Goal: Book appointment/travel/reservation

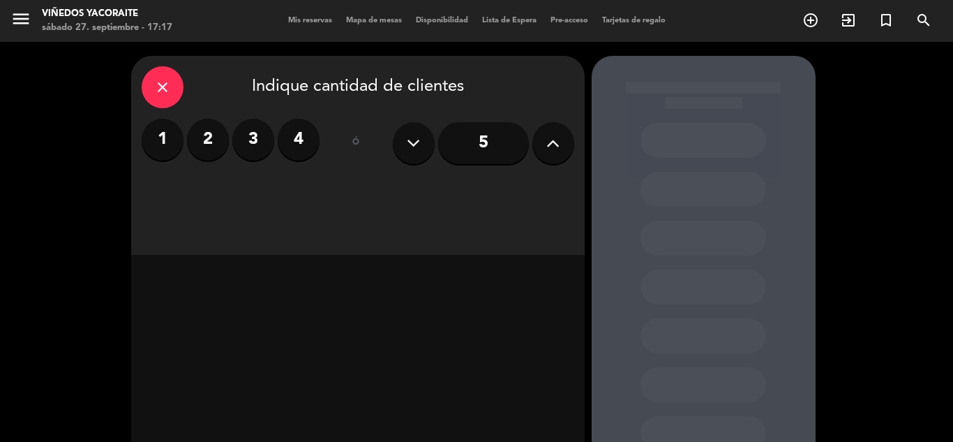
click at [216, 133] on label "2" at bounding box center [208, 140] width 42 height 42
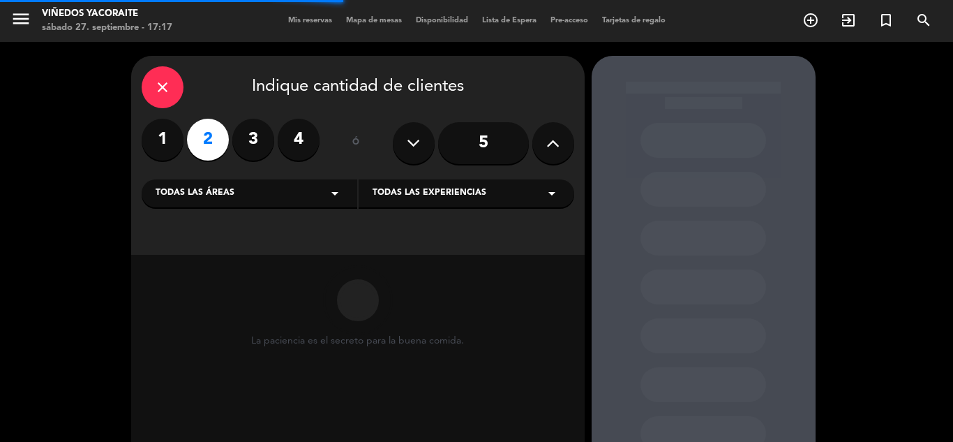
click at [342, 195] on icon "arrow_drop_down" at bounding box center [335, 193] width 17 height 17
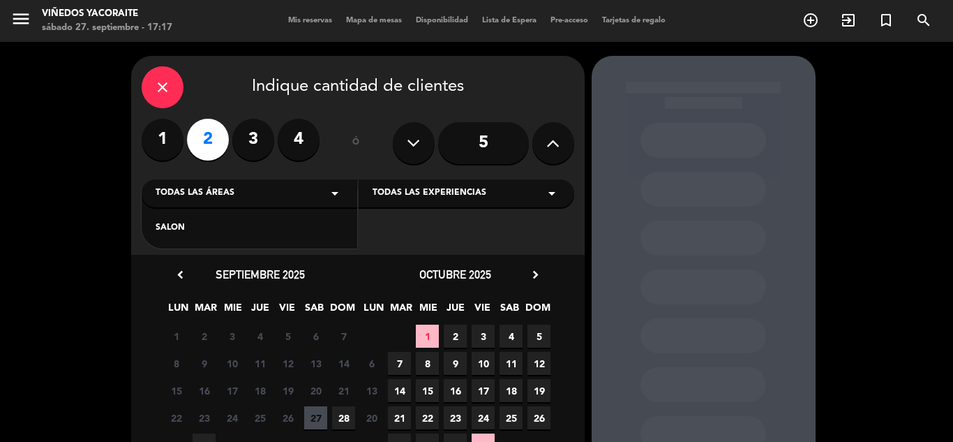
click at [307, 225] on div "SALON" at bounding box center [250, 228] width 188 height 14
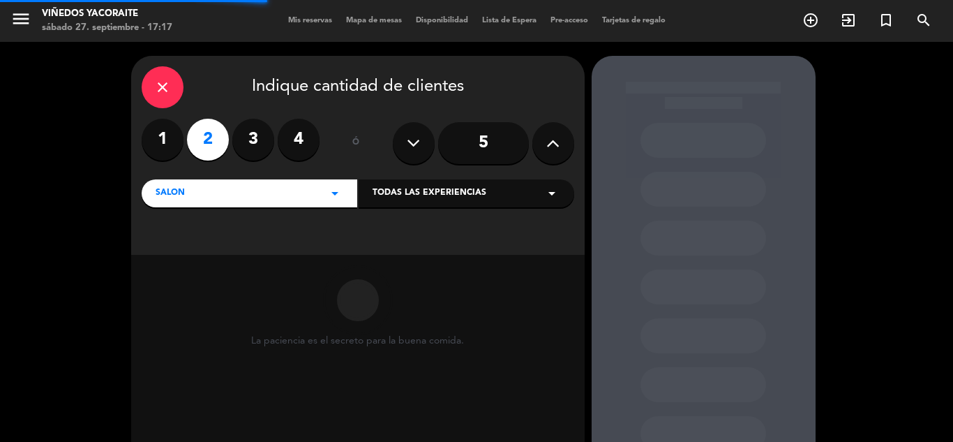
click at [416, 202] on div "Todas las experiencias arrow_drop_down" at bounding box center [467, 193] width 216 height 28
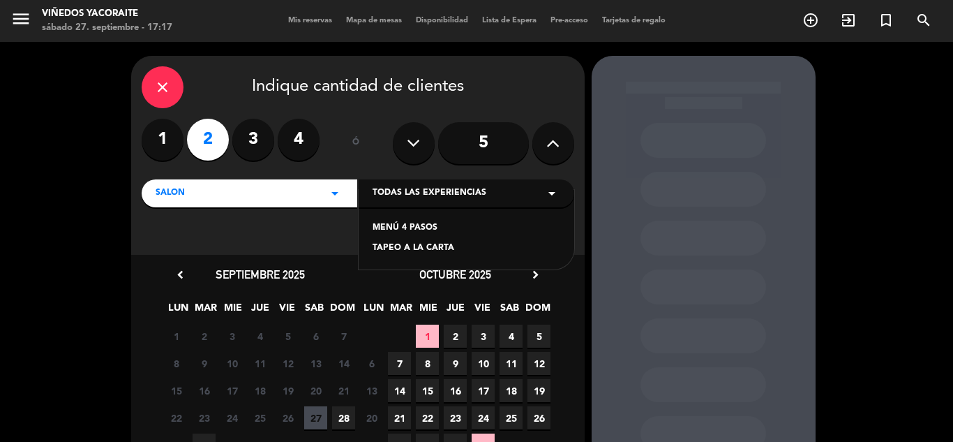
click at [414, 227] on div "MENÚ 4 PASOS" at bounding box center [467, 228] width 188 height 14
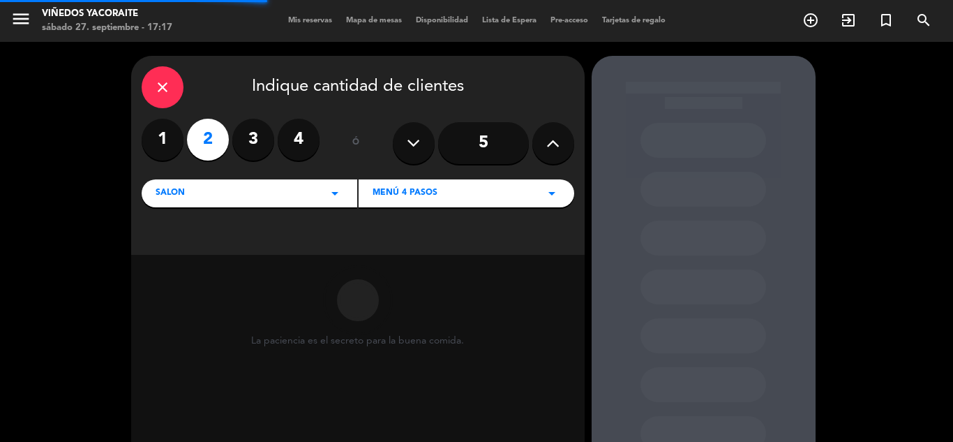
click at [416, 186] on div "MENÚ 4 PASOS arrow_drop_down" at bounding box center [467, 193] width 216 height 28
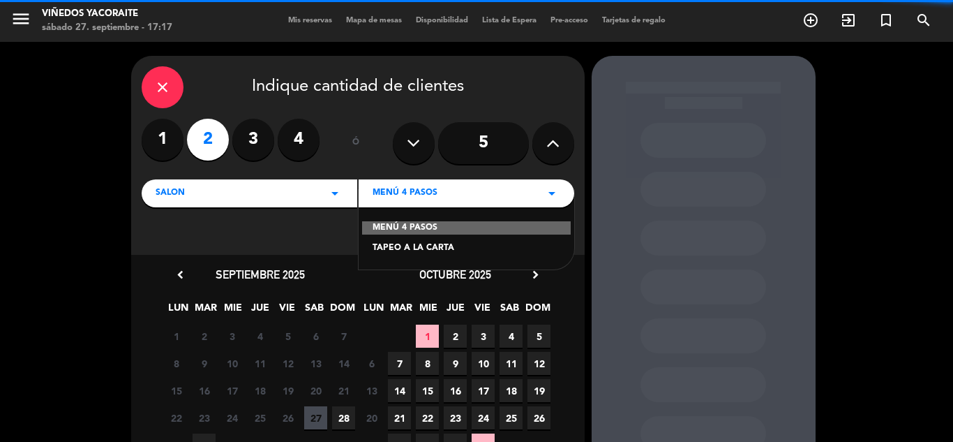
click at [425, 246] on div "TAPEO A LA CARTA" at bounding box center [467, 248] width 188 height 14
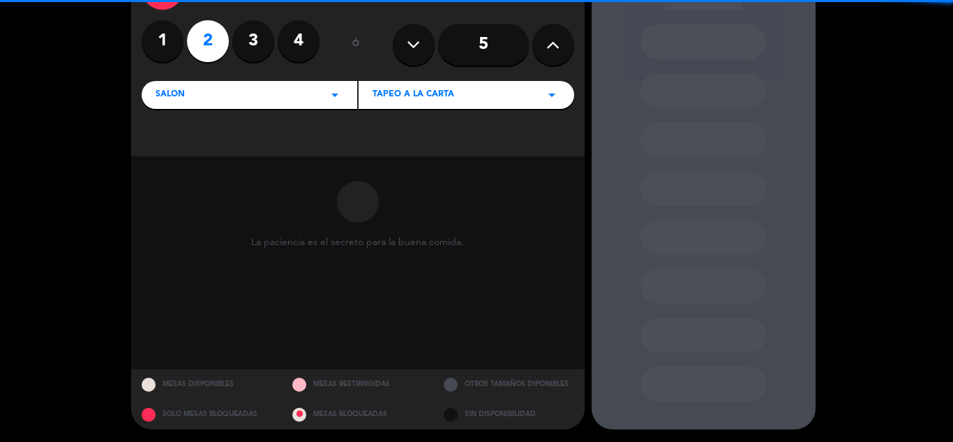
scroll to position [100, 0]
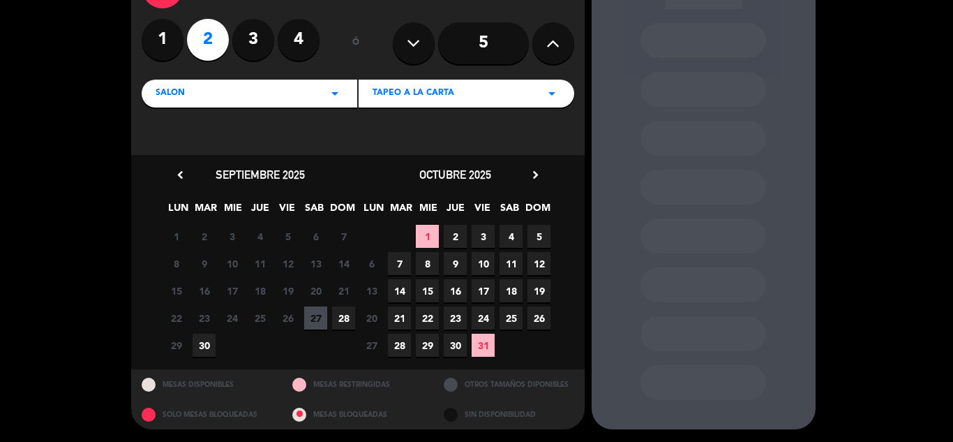
click at [341, 323] on span "28" at bounding box center [343, 317] width 23 height 23
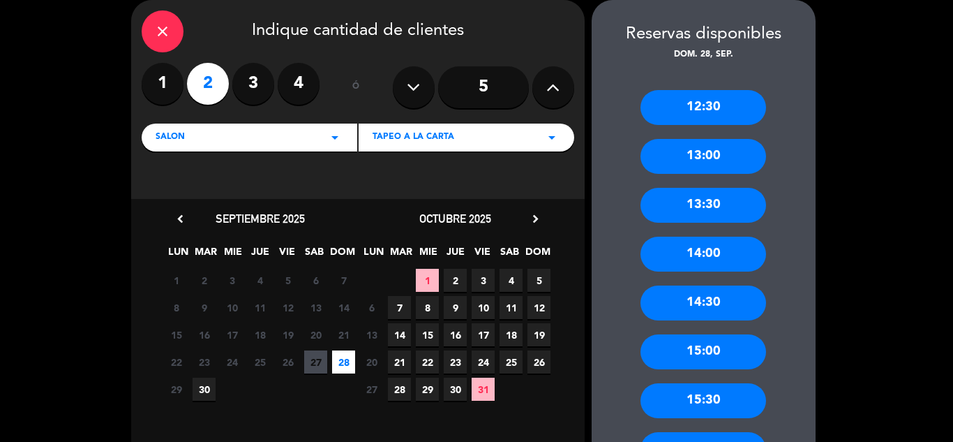
click at [740, 246] on div "14:00" at bounding box center [704, 254] width 126 height 35
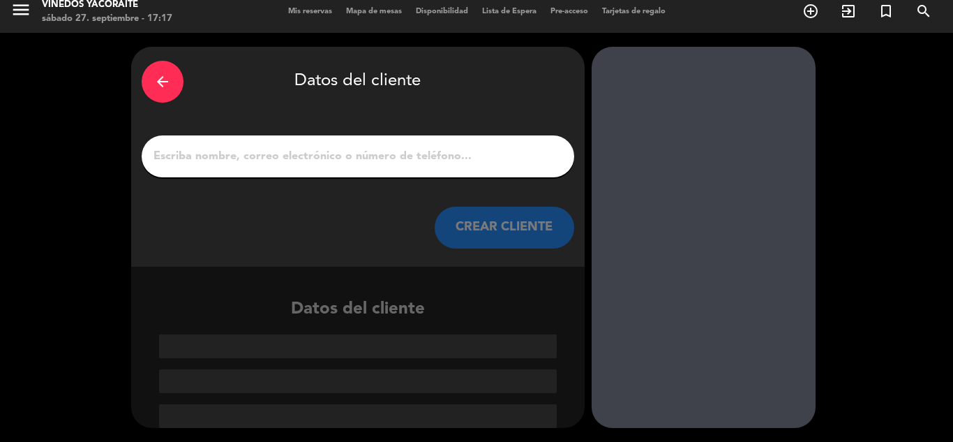
scroll to position [9, 0]
click at [408, 145] on div at bounding box center [358, 156] width 433 height 42
click at [410, 153] on input "1" at bounding box center [358, 157] width 412 height 20
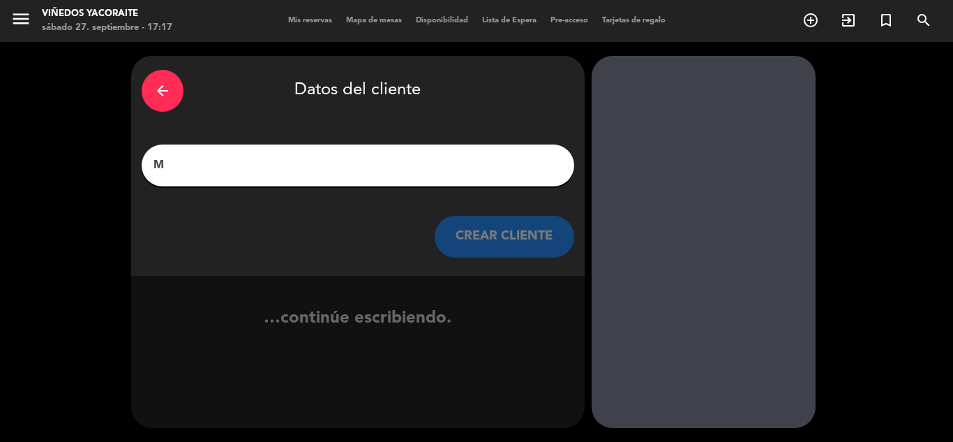
scroll to position [0, 0]
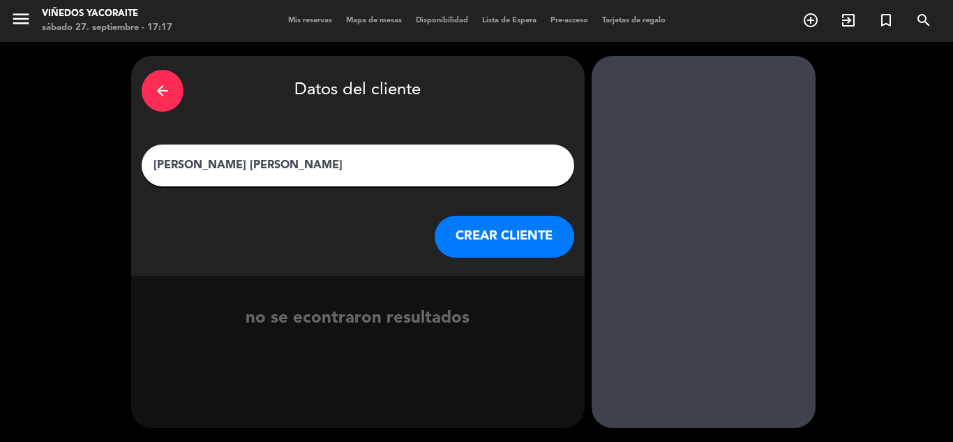
type input "[PERSON_NAME] [PERSON_NAME]"
drag, startPoint x: 523, startPoint y: 230, endPoint x: 531, endPoint y: 228, distance: 8.5
click at [531, 228] on button "CREAR CLIENTE" at bounding box center [505, 237] width 140 height 42
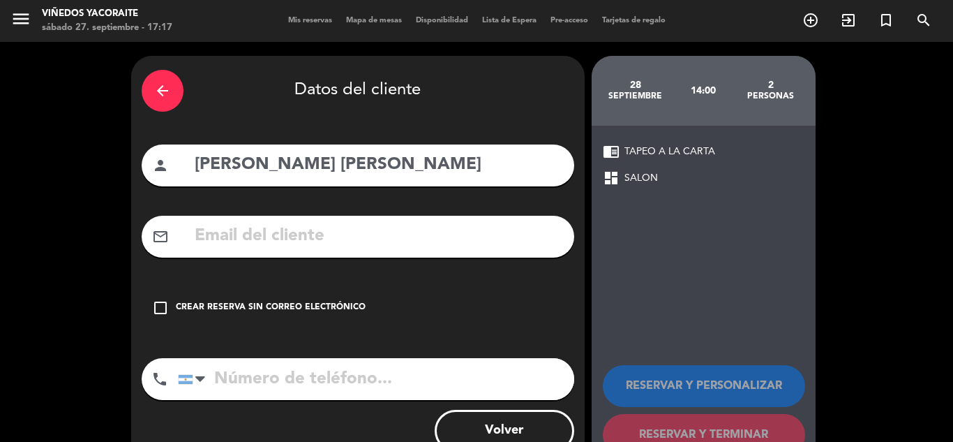
paste input "[EMAIL_ADDRESS][DOMAIN_NAME]"
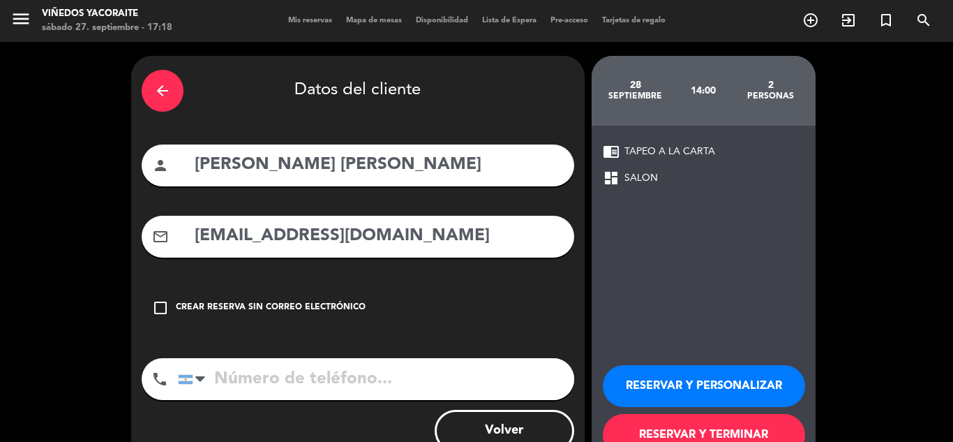
type input "[EMAIL_ADDRESS][DOMAIN_NAME]"
paste input "[PHONE_NUMBER]"
type input "[PHONE_NUMBER]"
click at [712, 420] on button "RESERVAR Y TERMINAR" at bounding box center [704, 435] width 202 height 42
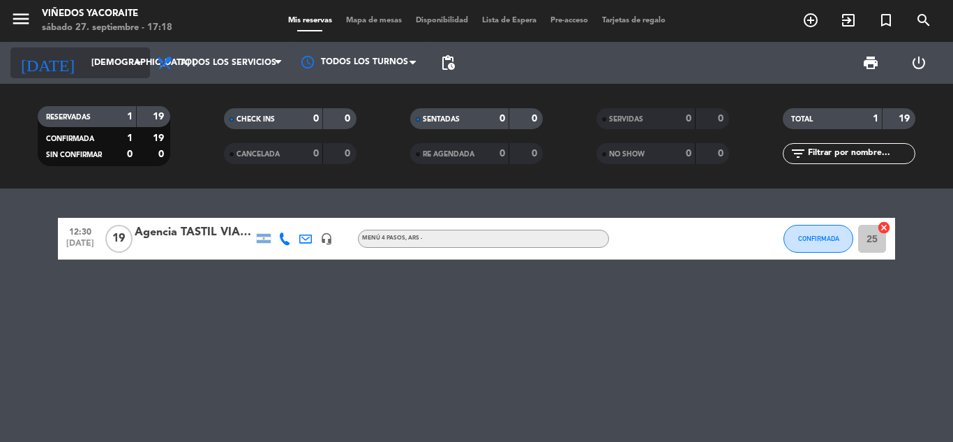
click at [90, 62] on input "[DEMOGRAPHIC_DATA] [DATE]" at bounding box center [143, 63] width 118 height 24
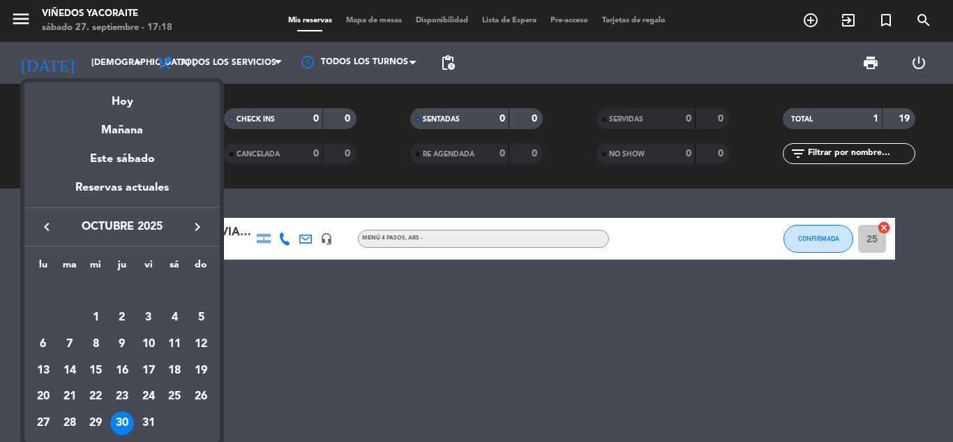
click at [129, 126] on div "Mañana" at bounding box center [121, 125] width 195 height 29
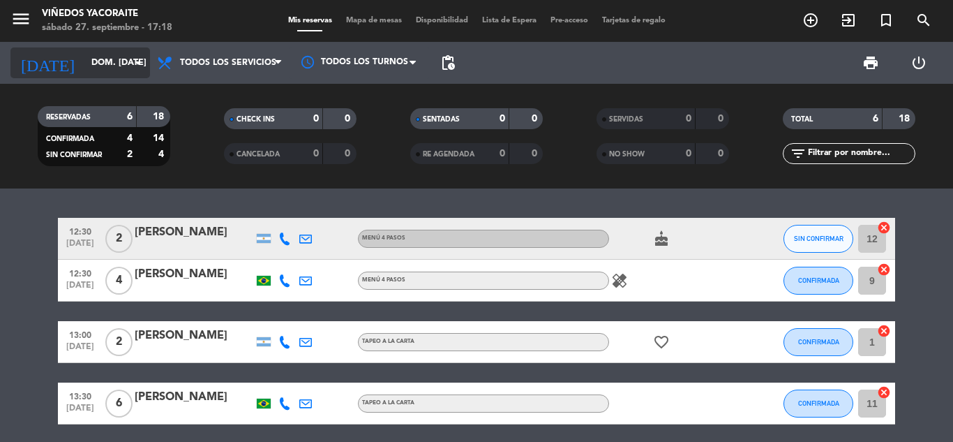
click at [145, 61] on icon "arrow_drop_down" at bounding box center [138, 62] width 17 height 17
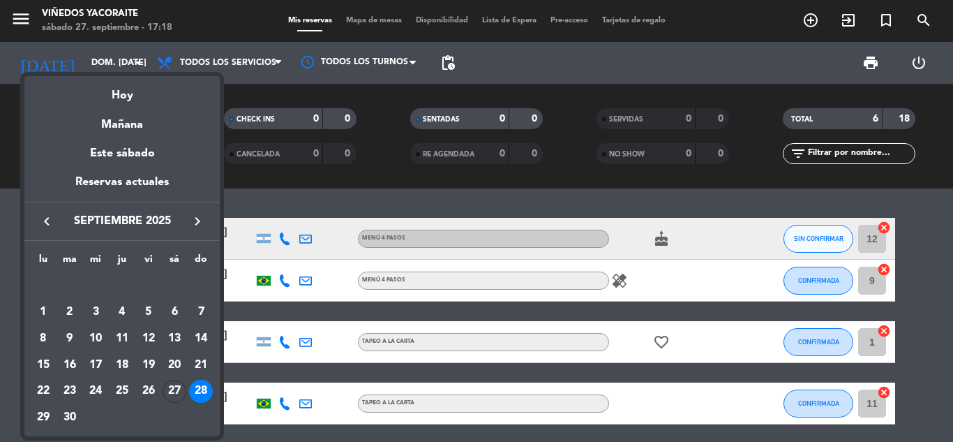
click at [207, 388] on div "28" at bounding box center [201, 392] width 24 height 24
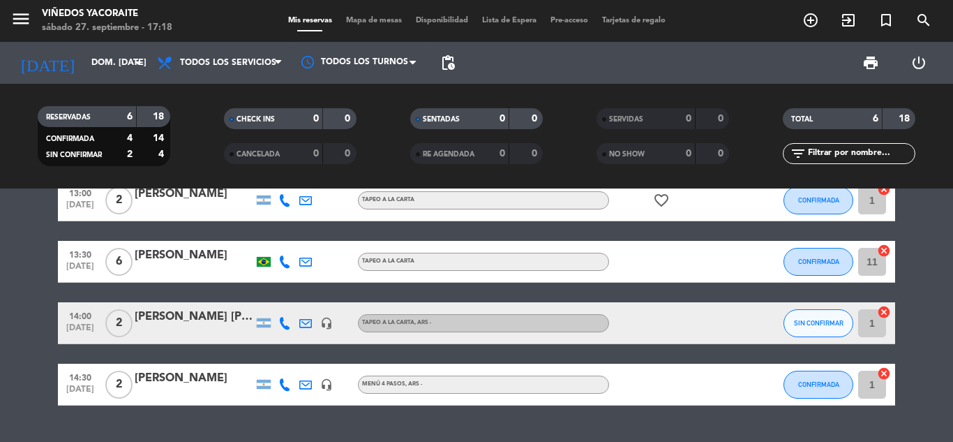
scroll to position [175, 0]
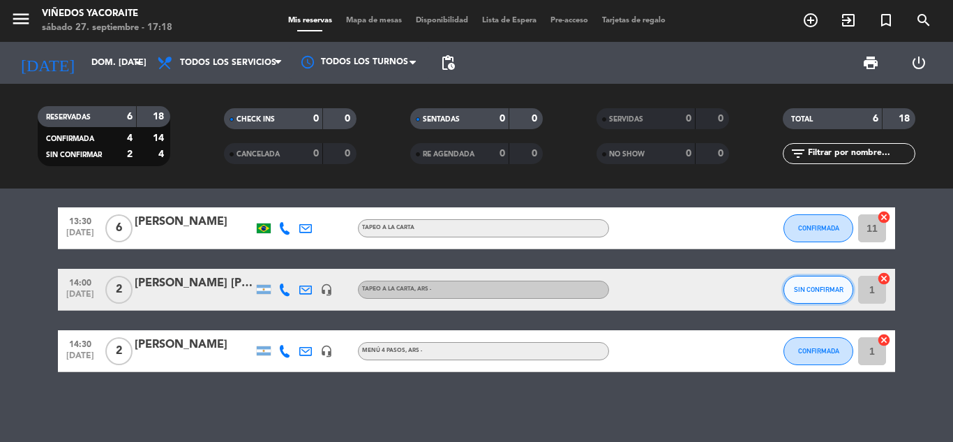
click at [822, 294] on button "SIN CONFIRMAR" at bounding box center [819, 290] width 70 height 28
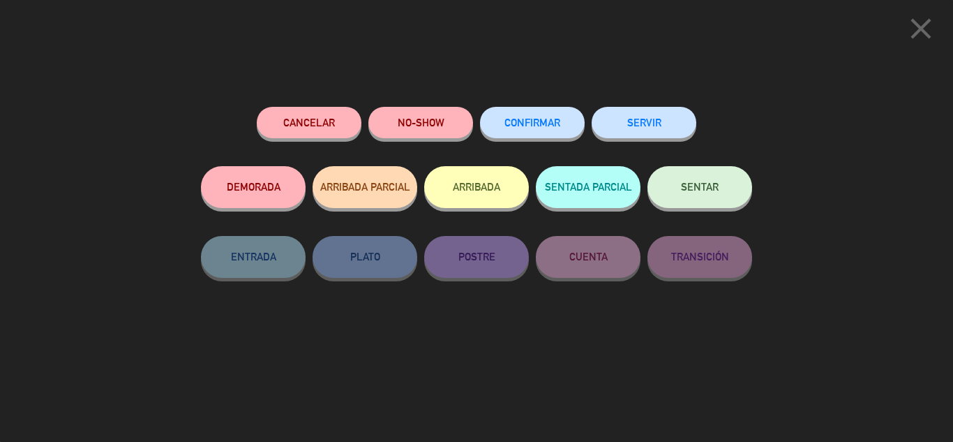
click at [506, 126] on span "CONFIRMAR" at bounding box center [533, 123] width 56 height 12
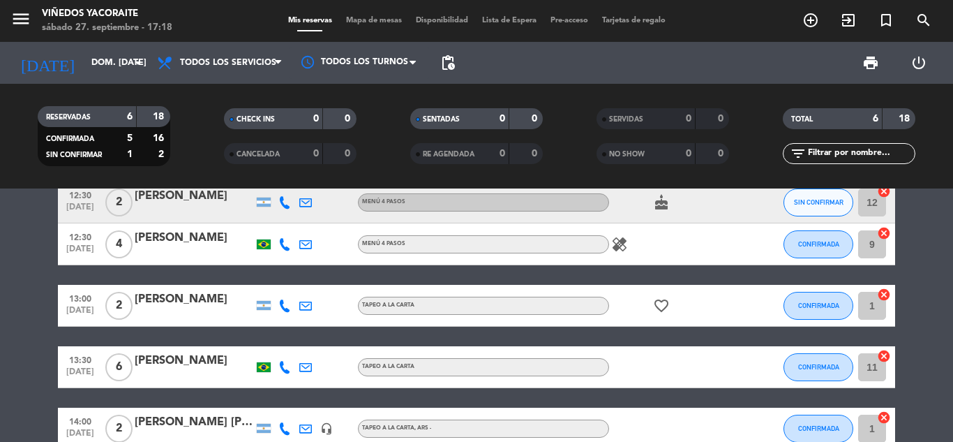
scroll to position [0, 0]
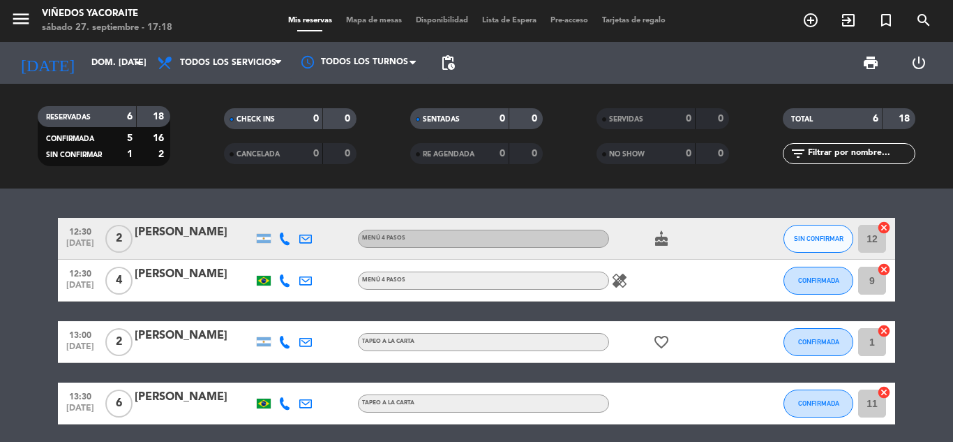
click at [284, 237] on icon at bounding box center [284, 238] width 13 height 13
click at [314, 216] on span at bounding box center [319, 215] width 11 height 11
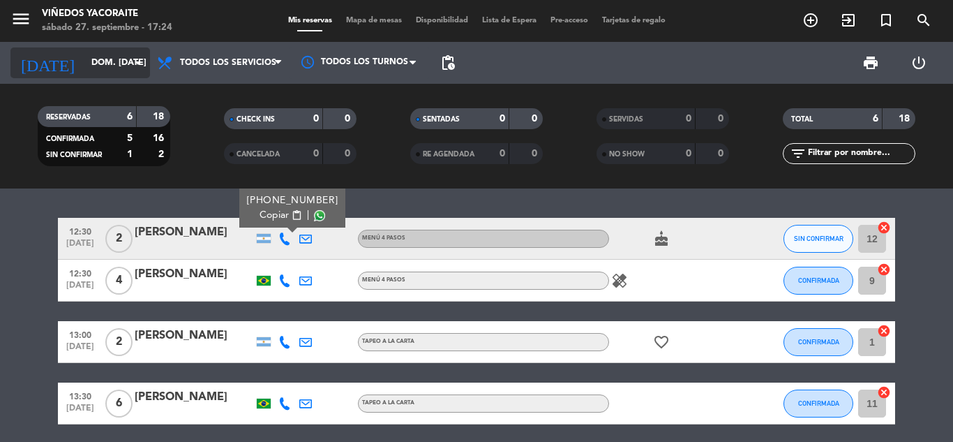
click at [131, 55] on icon "arrow_drop_down" at bounding box center [138, 62] width 17 height 17
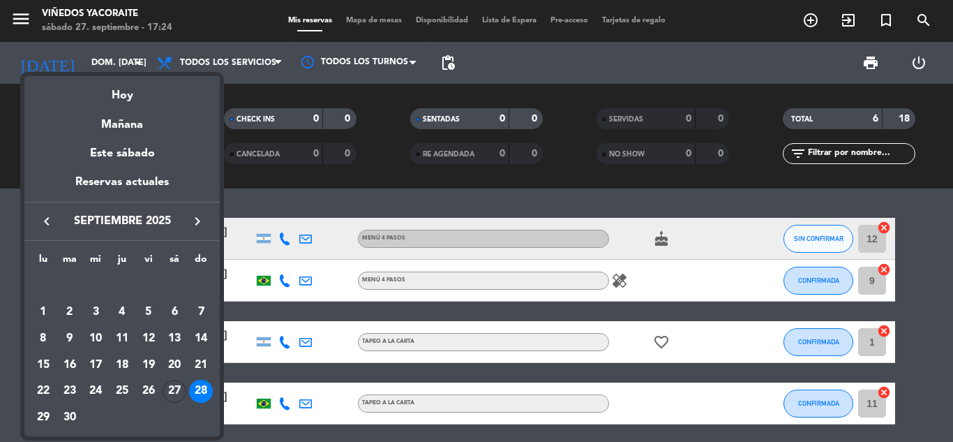
click at [200, 219] on icon "keyboard_arrow_right" at bounding box center [197, 221] width 17 height 17
click at [202, 336] on div "12" at bounding box center [201, 339] width 24 height 24
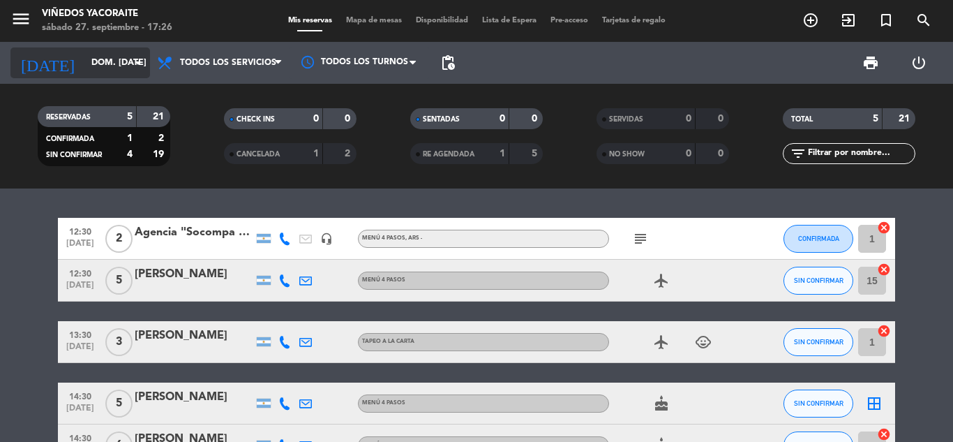
click at [128, 58] on input "dom. [DATE]" at bounding box center [143, 63] width 118 height 24
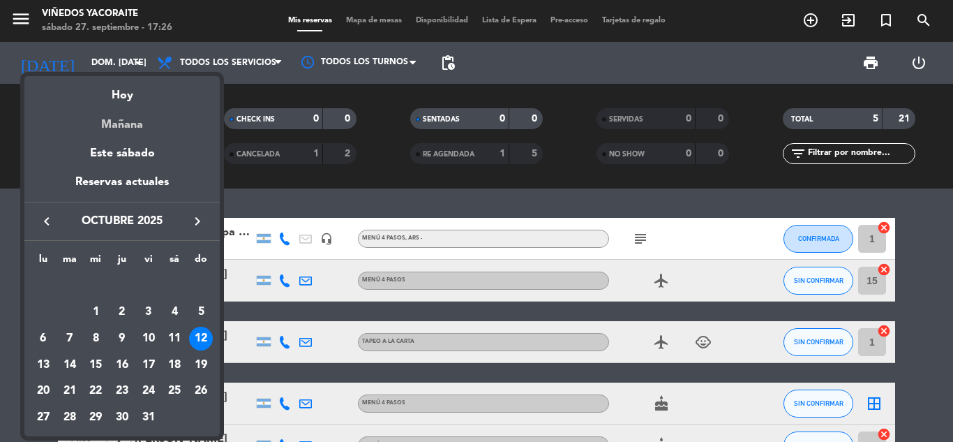
click at [129, 130] on div "Mañana" at bounding box center [121, 119] width 195 height 29
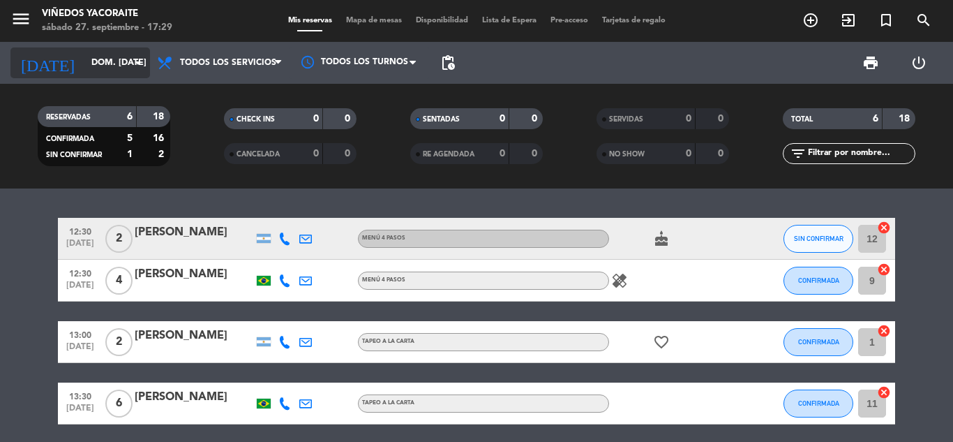
click at [125, 52] on input "dom. [DATE]" at bounding box center [143, 63] width 118 height 24
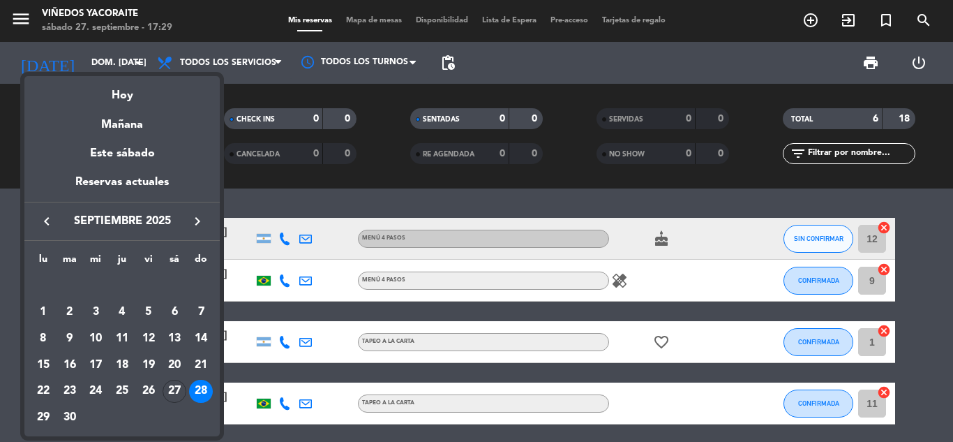
click at [195, 223] on icon "keyboard_arrow_right" at bounding box center [197, 221] width 17 height 17
click at [195, 219] on icon "keyboard_arrow_right" at bounding box center [197, 221] width 17 height 17
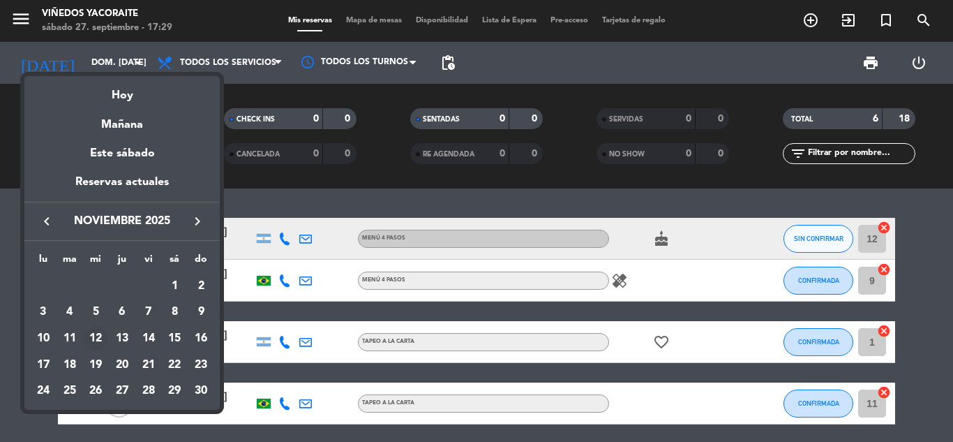
click at [94, 336] on div "12" at bounding box center [96, 339] width 24 height 24
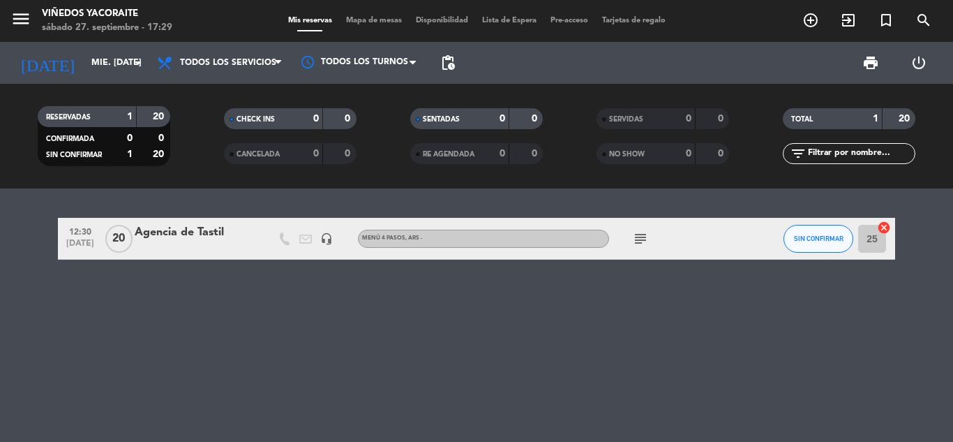
click at [680, 245] on div "subject" at bounding box center [672, 238] width 126 height 41
click at [687, 235] on div "subject" at bounding box center [672, 238] width 126 height 41
click at [244, 245] on div at bounding box center [194, 247] width 119 height 11
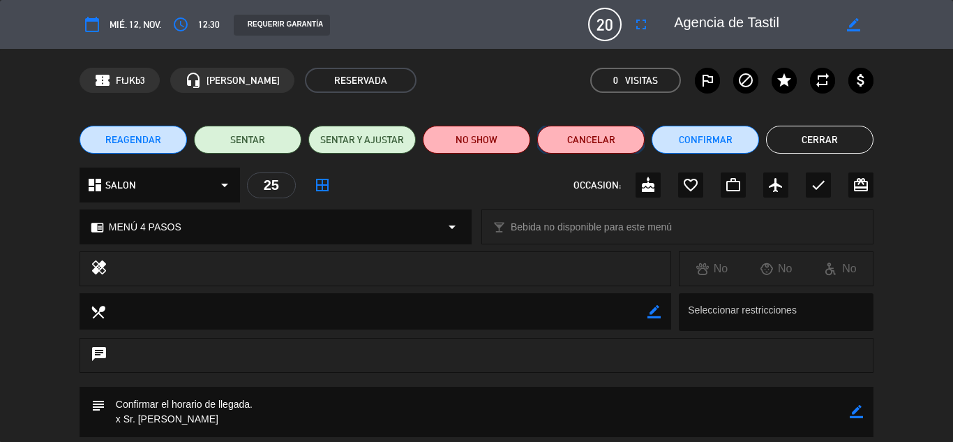
click at [600, 140] on button "Cancelar" at bounding box center [590, 140] width 107 height 28
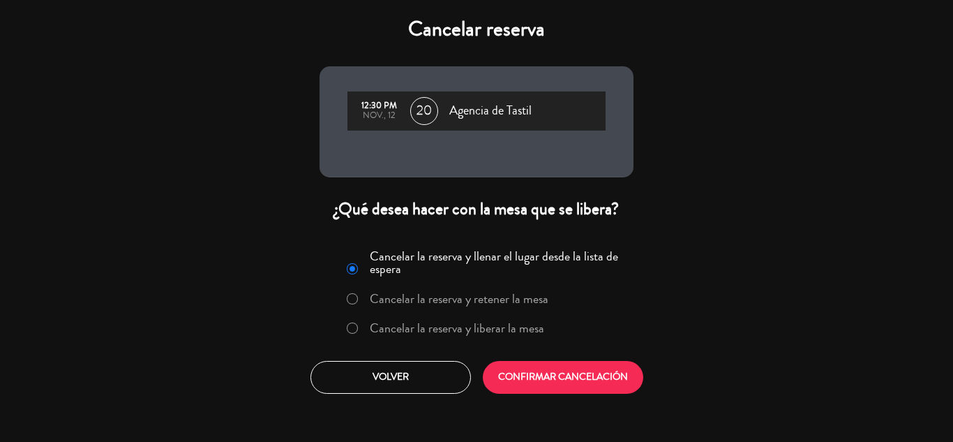
click at [405, 332] on label "Cancelar la reserva y liberar la mesa" at bounding box center [457, 328] width 174 height 13
click at [521, 378] on button "CONFIRMAR CANCELACIÓN" at bounding box center [563, 377] width 160 height 33
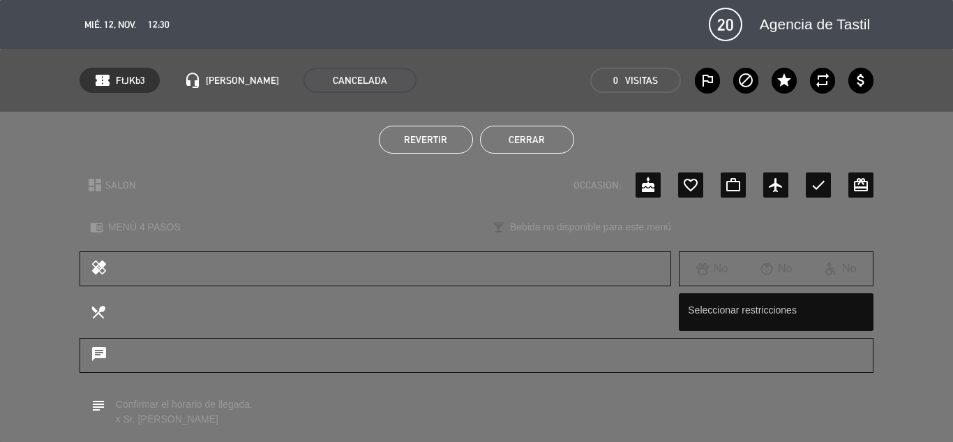
click at [539, 135] on button "Cerrar" at bounding box center [527, 140] width 94 height 28
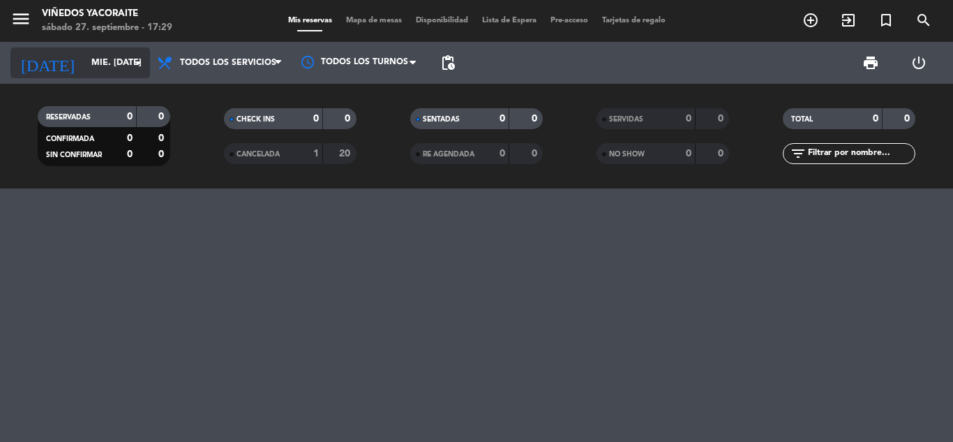
click at [110, 68] on input "mié. [DATE]" at bounding box center [143, 63] width 118 height 24
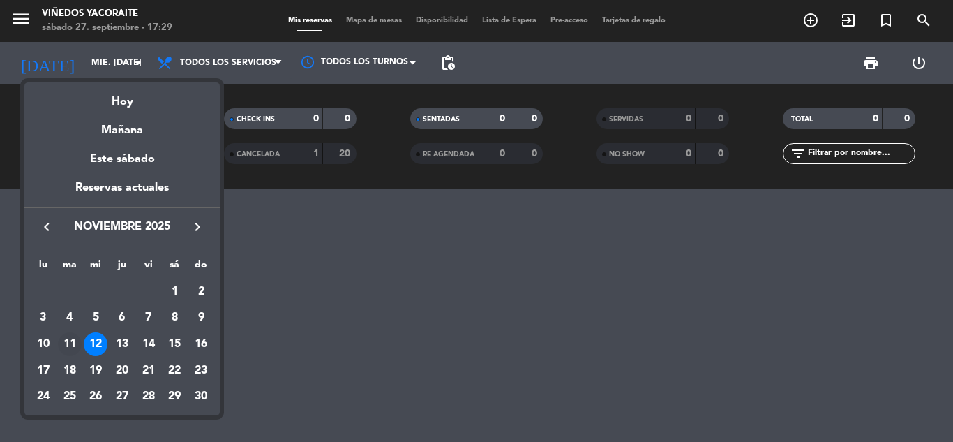
click at [77, 345] on div "11" at bounding box center [70, 344] width 24 height 24
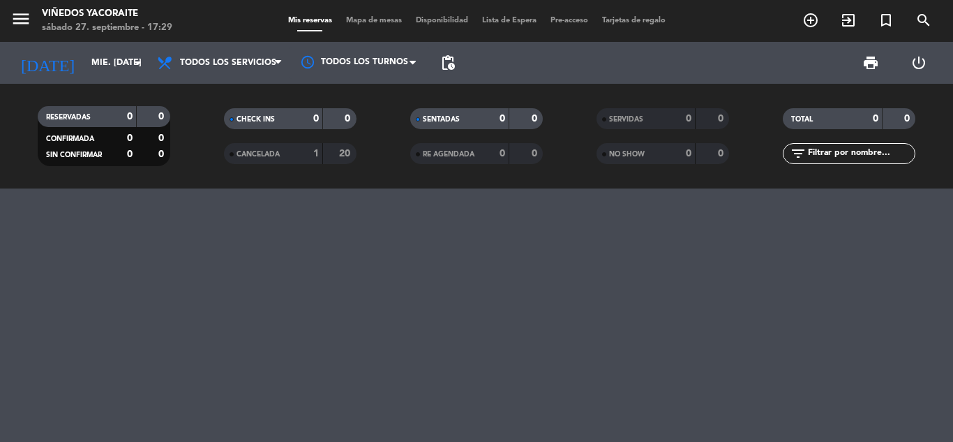
type input "[DATE] nov."
click at [804, 20] on icon "add_circle_outline" at bounding box center [810, 20] width 17 height 17
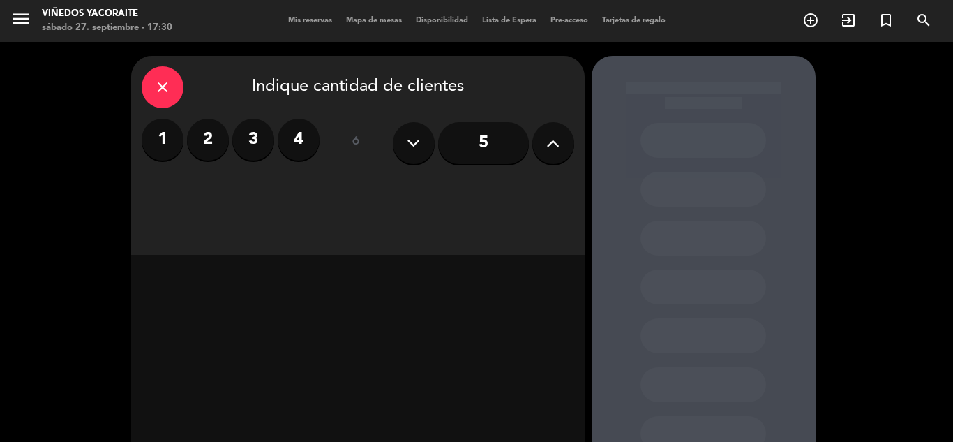
click at [157, 87] on icon "close" at bounding box center [162, 87] width 17 height 17
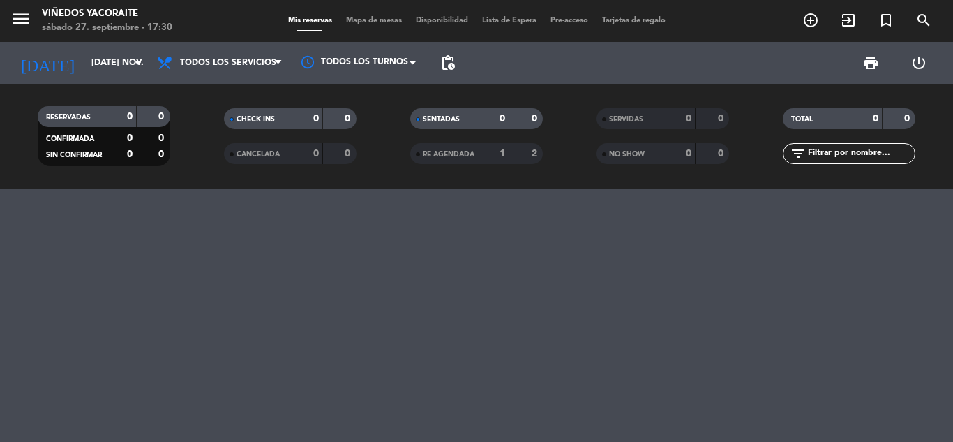
click at [292, 150] on div "0" at bounding box center [305, 154] width 28 height 16
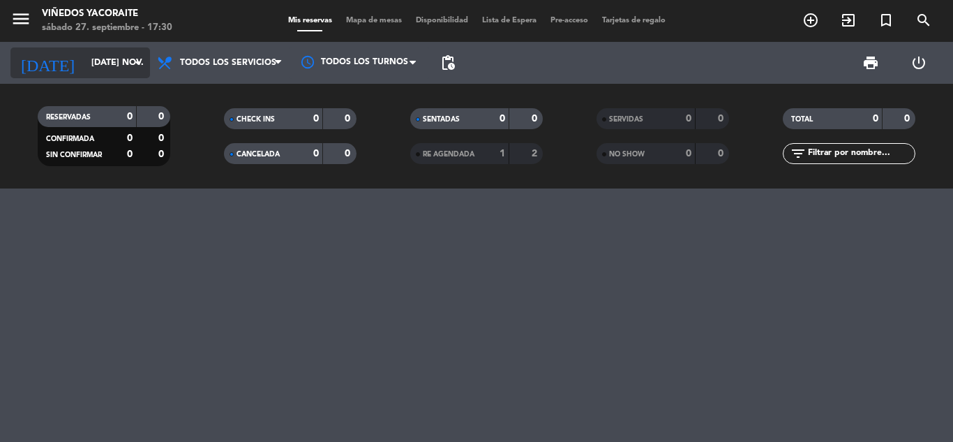
click at [136, 59] on icon "arrow_drop_down" at bounding box center [138, 62] width 17 height 17
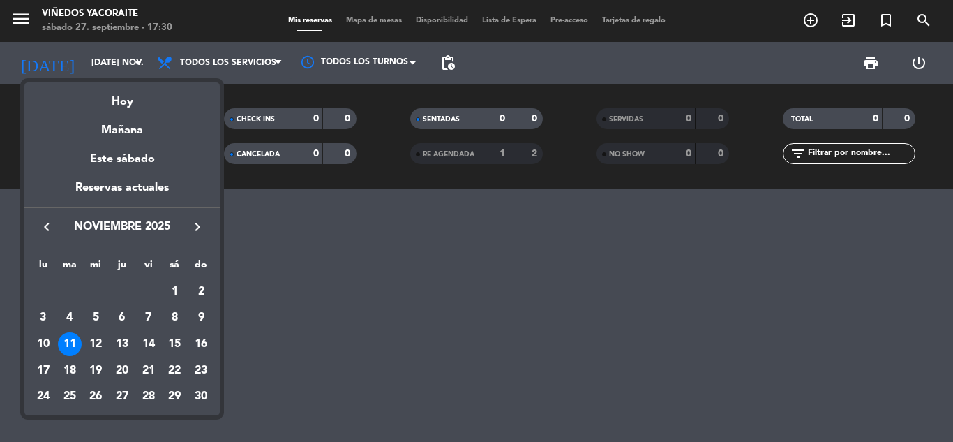
drag, startPoint x: 94, startPoint y: 346, endPoint x: 154, endPoint y: 286, distance: 84.9
click at [93, 346] on div "12" at bounding box center [96, 344] width 24 height 24
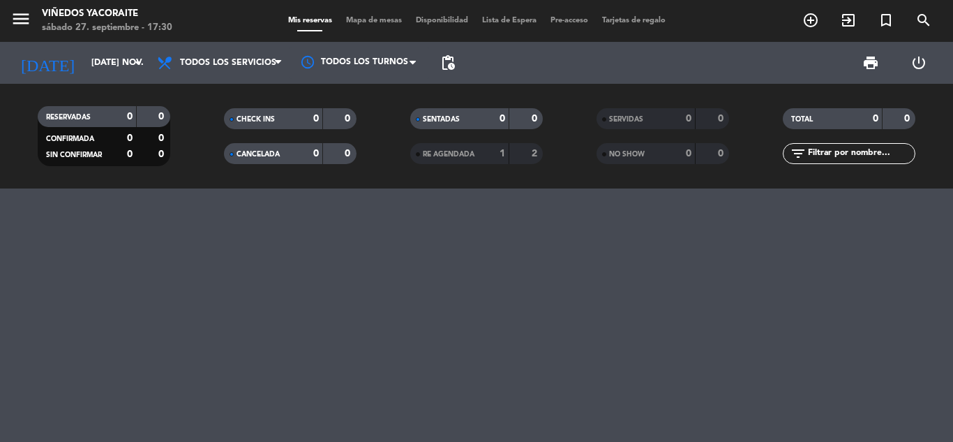
type input "mié. [DATE]"
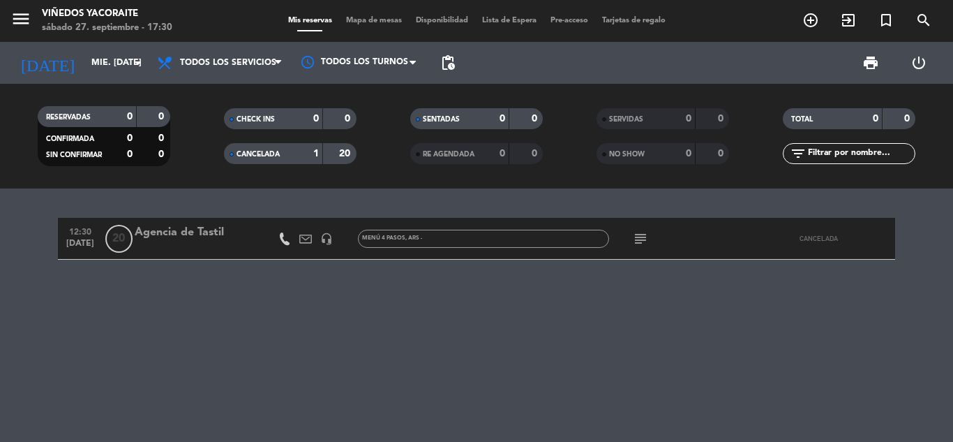
click at [274, 147] on div "CANCELADA" at bounding box center [259, 154] width 64 height 16
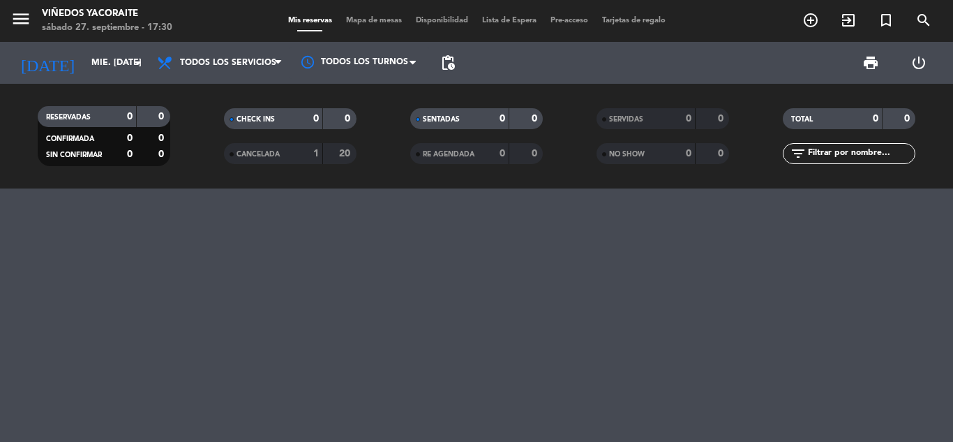
click at [281, 141] on div "CHECK INS 0 0" at bounding box center [290, 125] width 186 height 35
click at [278, 153] on span "CANCELADA" at bounding box center [258, 154] width 43 height 7
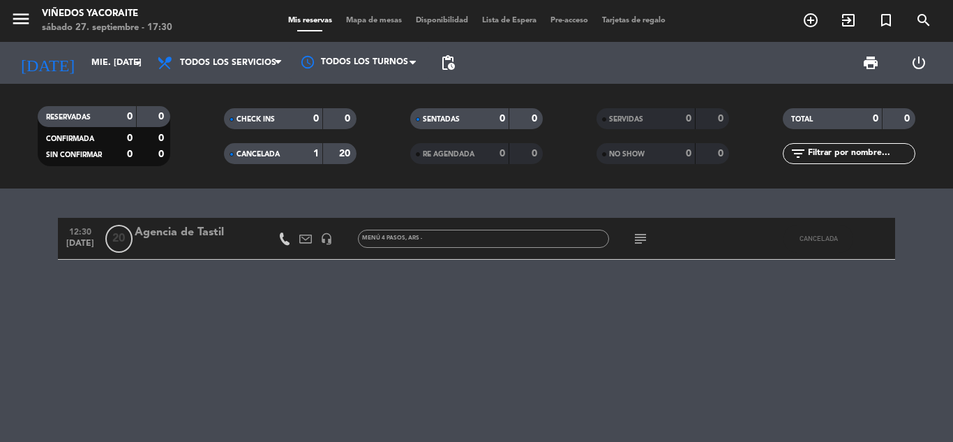
click at [251, 248] on div at bounding box center [194, 247] width 119 height 11
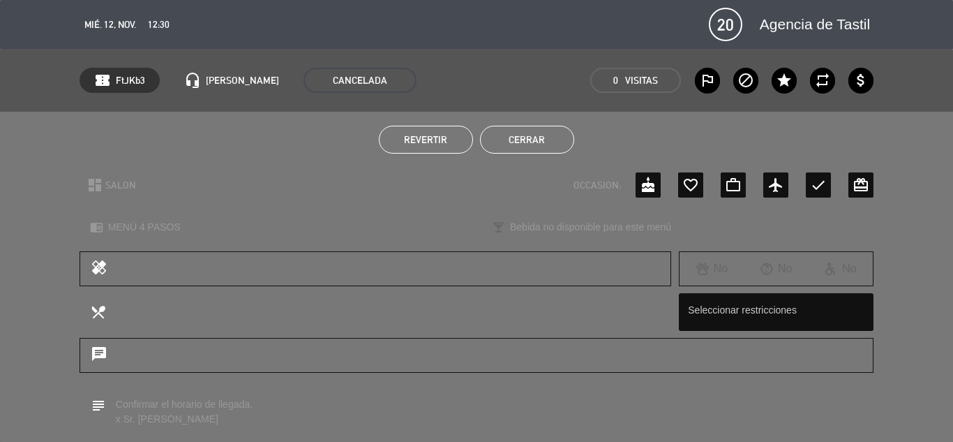
drag, startPoint x: 456, startPoint y: 137, endPoint x: 454, endPoint y: 147, distance: 9.9
click at [455, 138] on button "Revertir" at bounding box center [426, 140] width 94 height 28
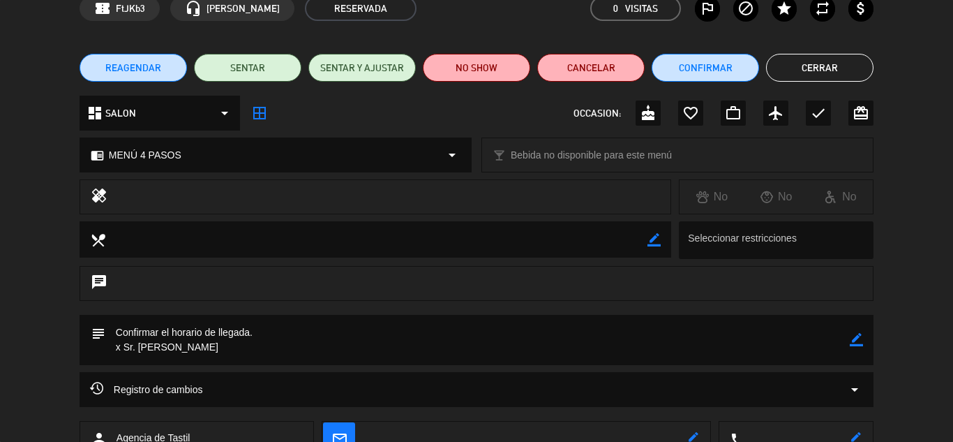
scroll to position [170, 0]
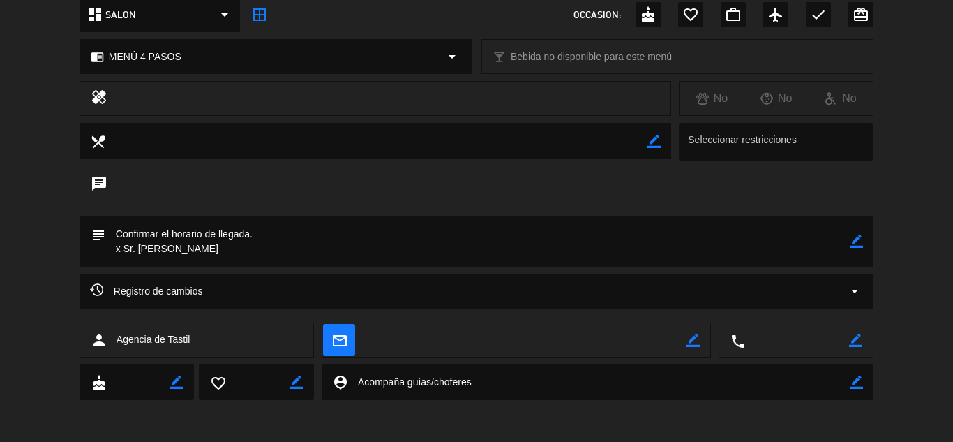
click at [693, 336] on icon "border_color" at bounding box center [693, 340] width 13 height 13
click at [694, 343] on icon at bounding box center [693, 340] width 13 height 13
click at [693, 343] on icon "border_color" at bounding box center [693, 340] width 13 height 13
type textarea "[PERSON_NAME][EMAIL_ADDRESS][DOMAIN_NAME]"
click at [689, 341] on icon at bounding box center [693, 340] width 13 height 13
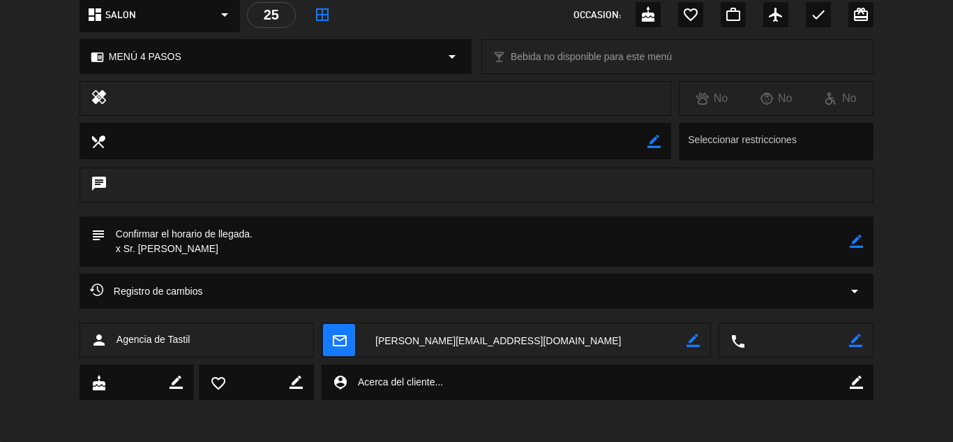
click at [858, 340] on icon "border_color" at bounding box center [855, 340] width 13 height 13
type textarea "[PHONE_NUMBER]"
click at [858, 340] on icon at bounding box center [855, 340] width 13 height 13
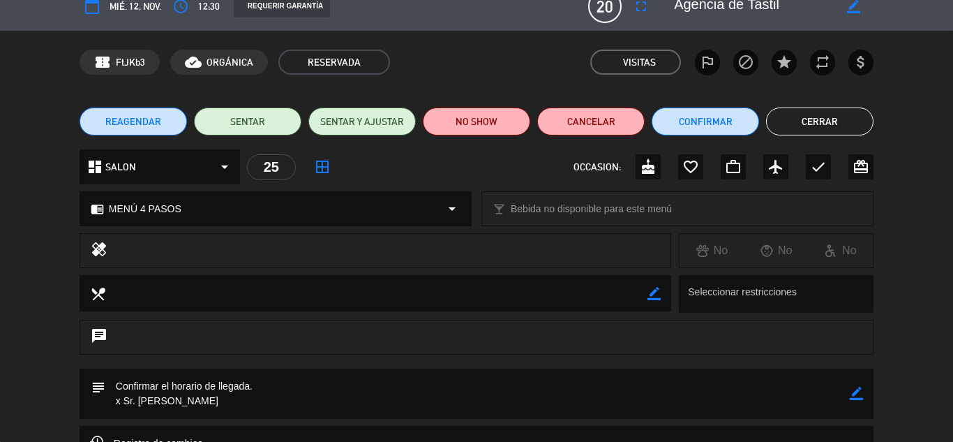
scroll to position [0, 0]
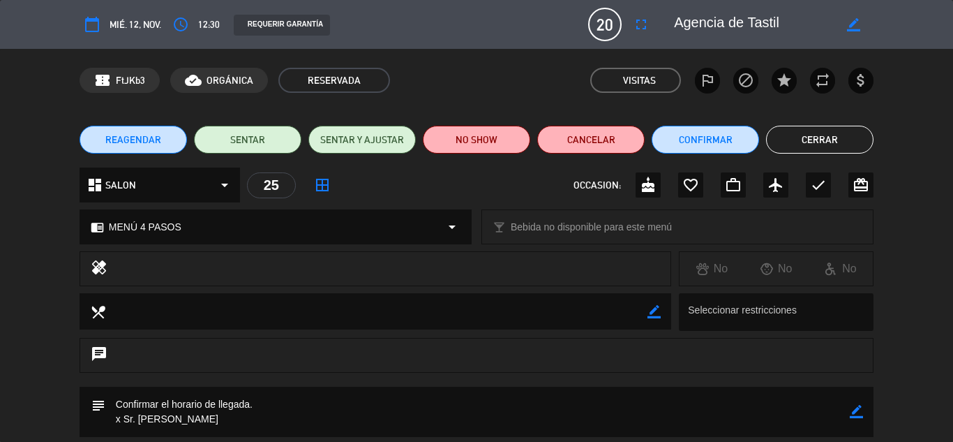
click at [855, 20] on icon "border_color" at bounding box center [853, 24] width 13 height 13
drag, startPoint x: 793, startPoint y: 23, endPoint x: 662, endPoint y: 15, distance: 132.1
click at [662, 15] on editable-input at bounding box center [765, 24] width 216 height 25
paste textarea "Agencia TASTIL VIAJES [PERSON_NAME]"
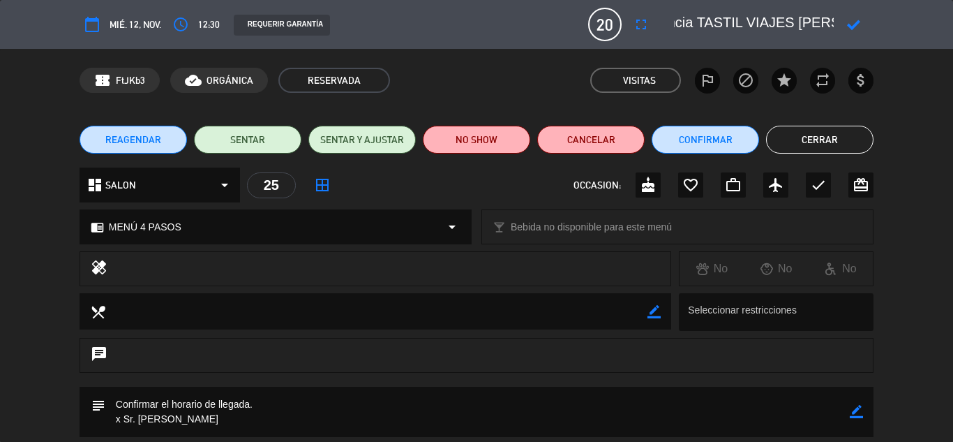
type textarea "Agencia TASTIL VIAJES [PERSON_NAME]"
click at [855, 20] on icon at bounding box center [853, 24] width 13 height 13
click at [705, 139] on button "Confirmar" at bounding box center [705, 140] width 107 height 28
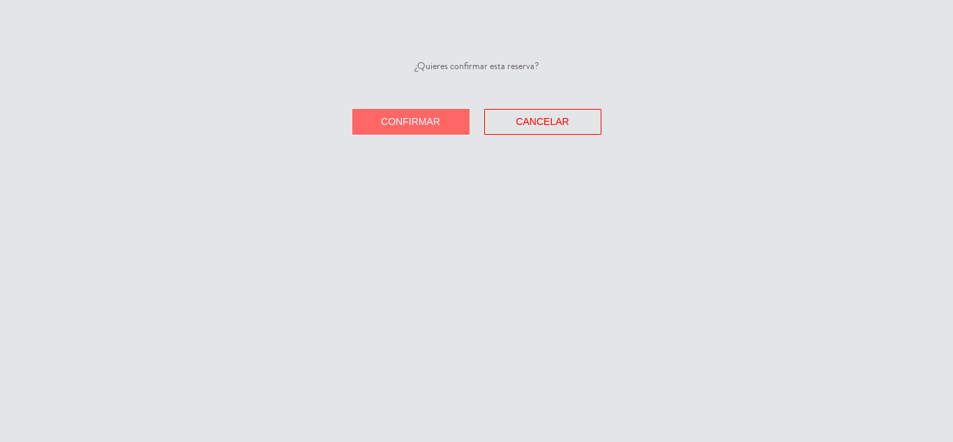
click at [401, 123] on span "Confirmar" at bounding box center [410, 121] width 59 height 11
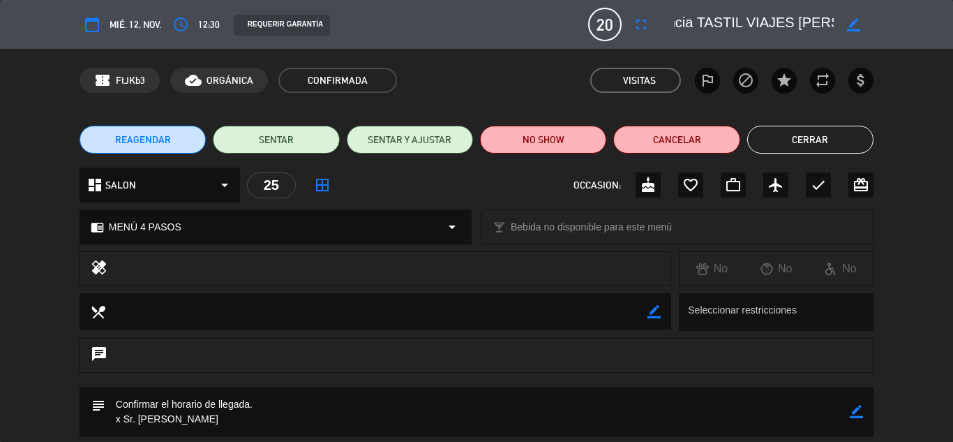
click at [166, 139] on span "REAGENDAR" at bounding box center [143, 140] width 56 height 15
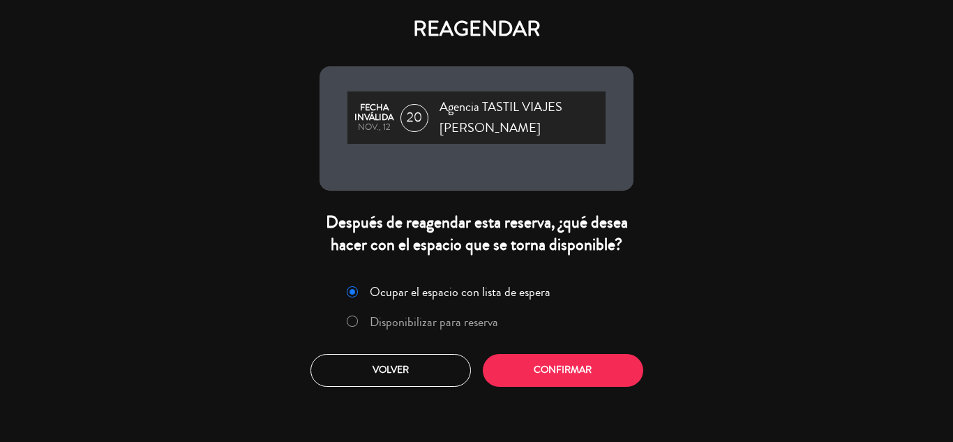
click at [406, 315] on label "Disponibilizar para reserva" at bounding box center [434, 321] width 128 height 13
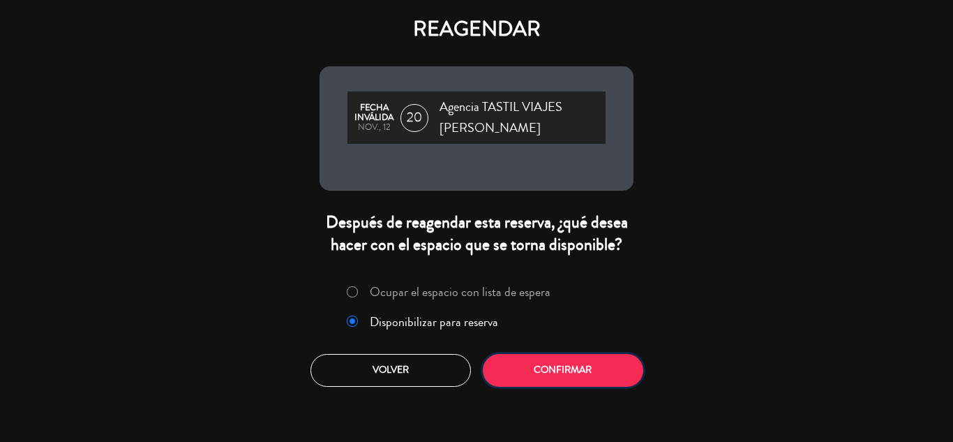
click at [551, 354] on button "Confirmar" at bounding box center [563, 370] width 160 height 33
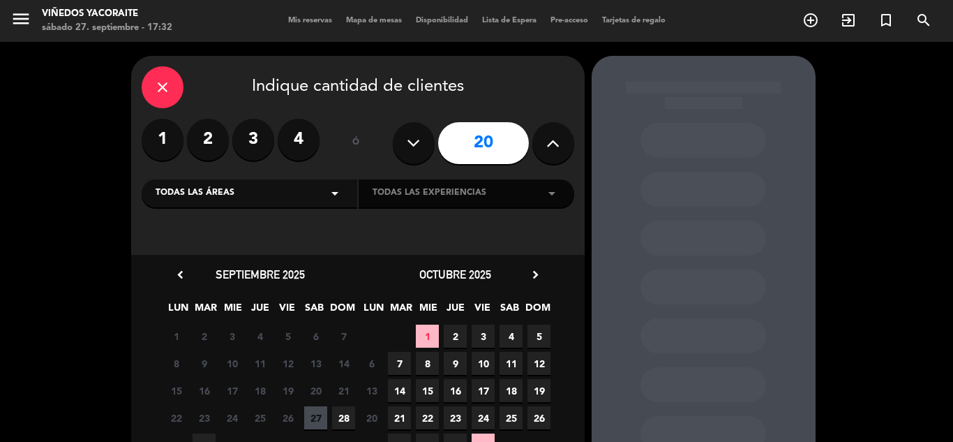
click at [337, 200] on icon "arrow_drop_down" at bounding box center [335, 193] width 17 height 17
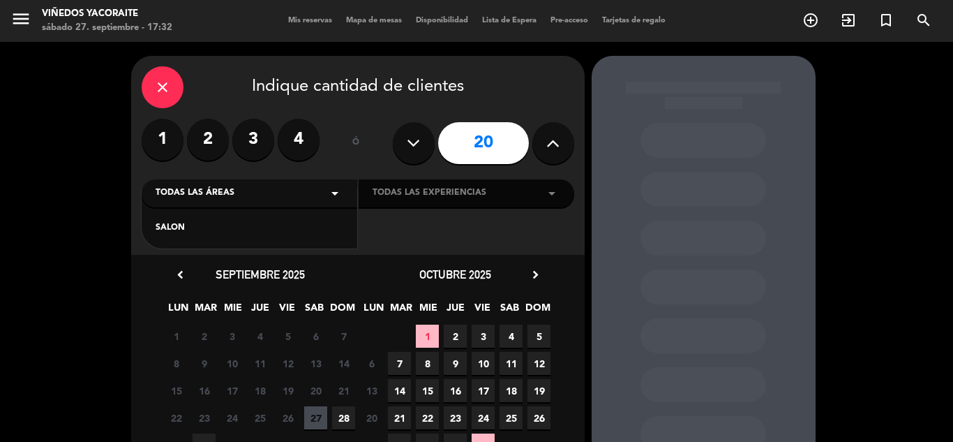
click at [308, 222] on div "SALON" at bounding box center [250, 228] width 188 height 14
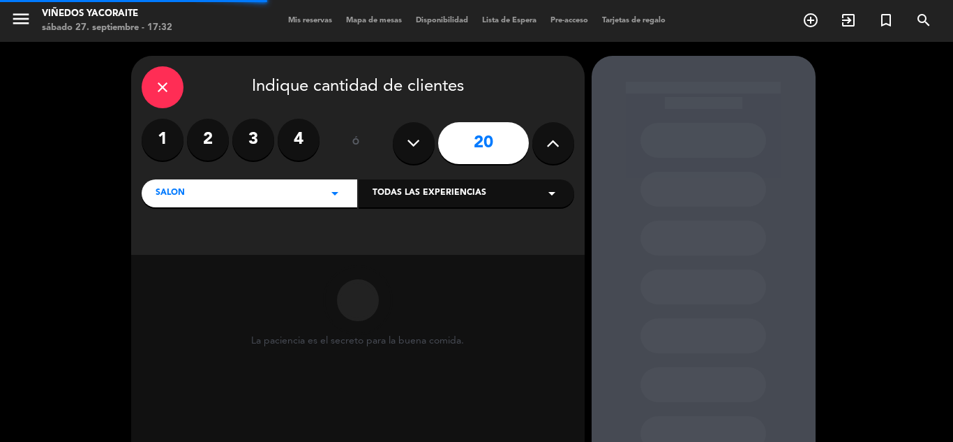
click at [448, 184] on div "Todas las experiencias arrow_drop_down" at bounding box center [467, 193] width 216 height 28
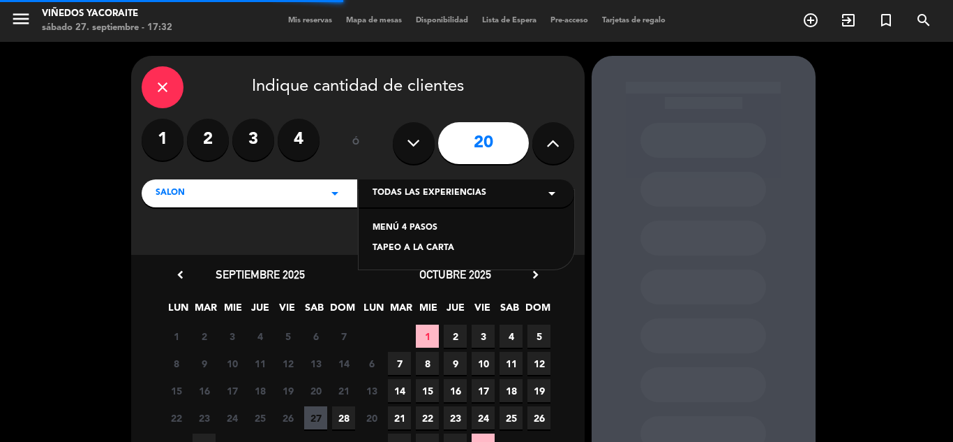
click at [436, 227] on div "MENÚ 4 PASOS" at bounding box center [467, 228] width 188 height 14
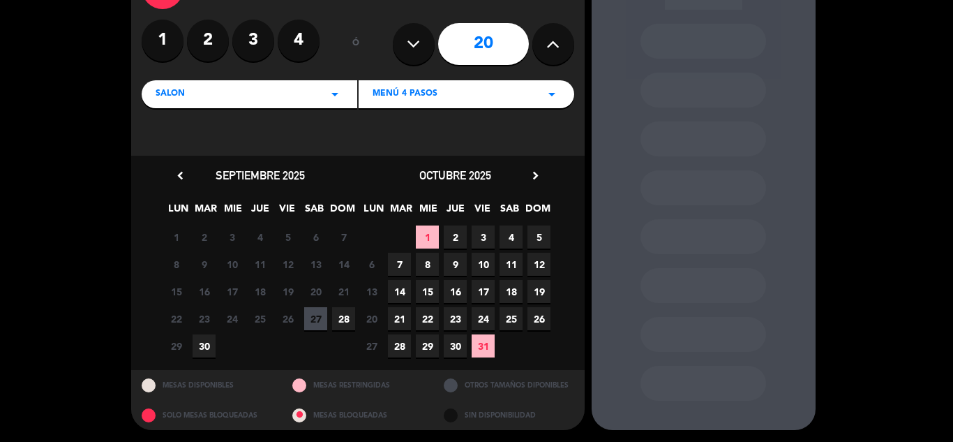
scroll to position [100, 0]
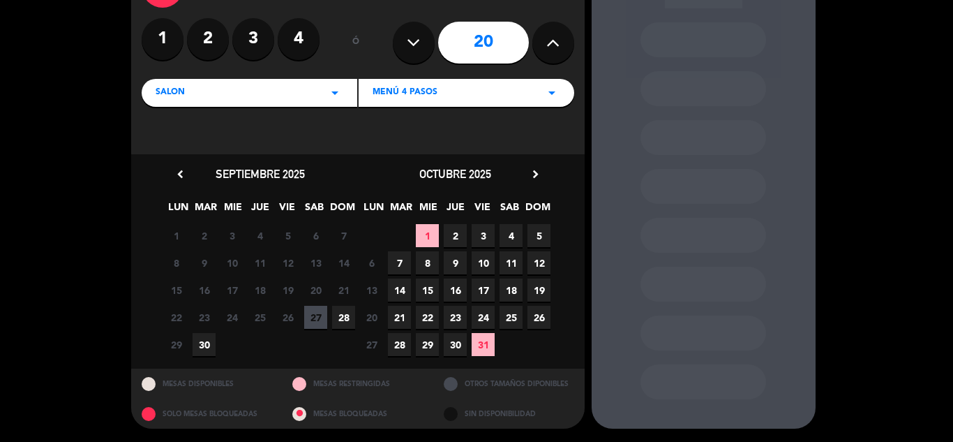
click at [537, 179] on icon "chevron_right" at bounding box center [535, 174] width 15 height 15
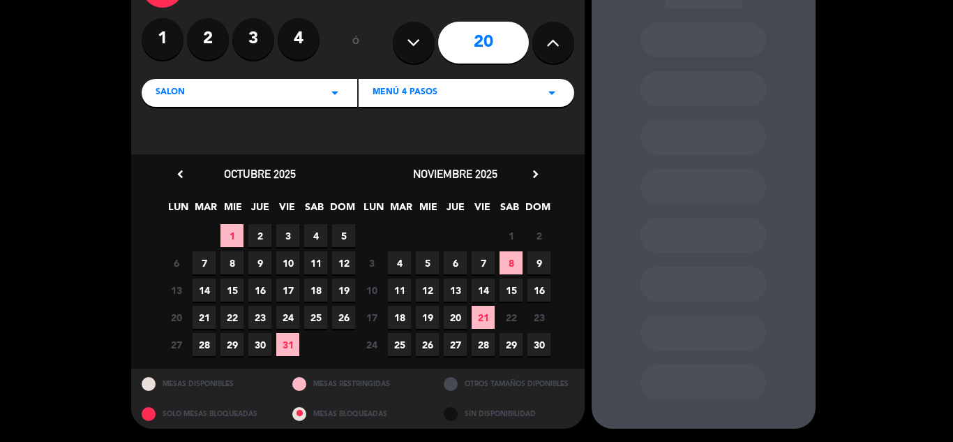
click at [401, 290] on span "11" at bounding box center [399, 289] width 23 height 23
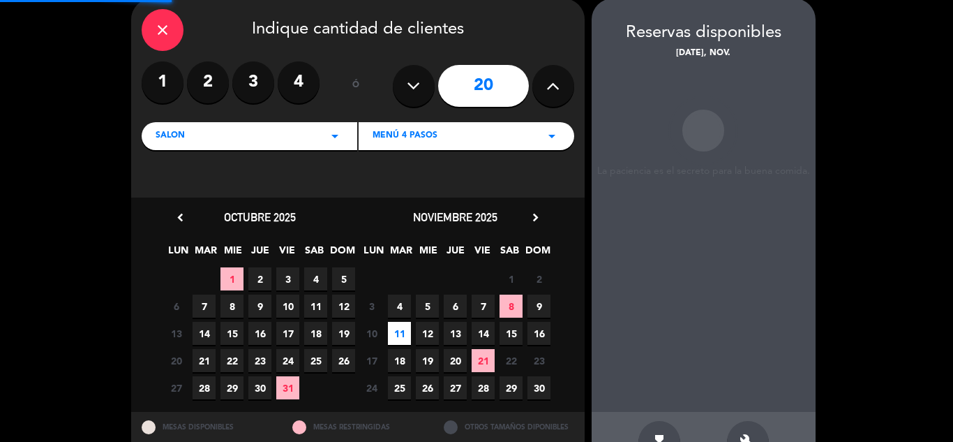
scroll to position [56, 0]
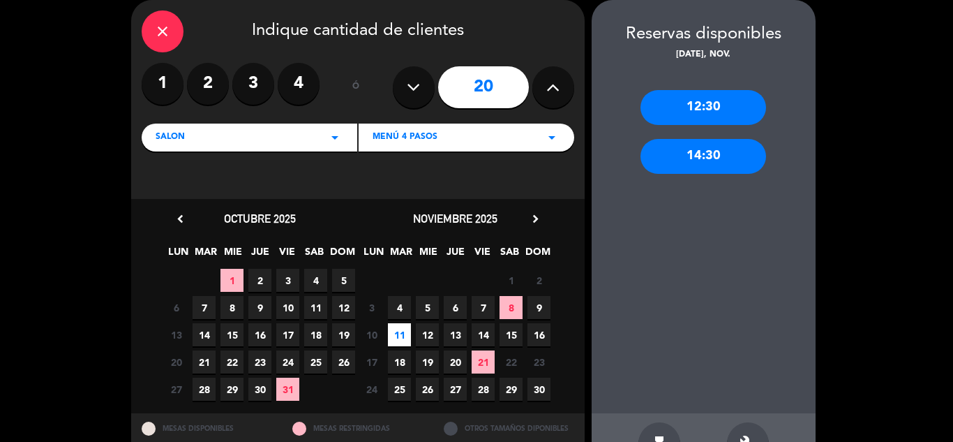
click at [694, 101] on div "12:30" at bounding box center [704, 107] width 126 height 35
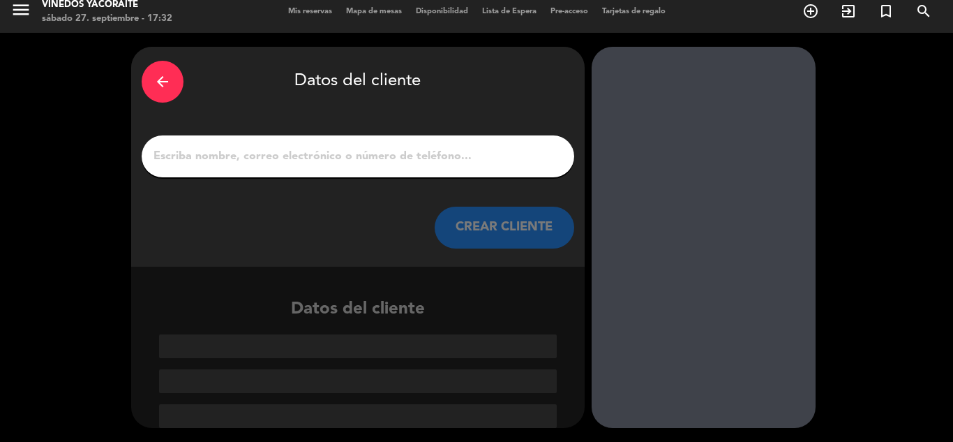
scroll to position [9, 0]
click at [387, 158] on input "1" at bounding box center [358, 157] width 412 height 20
paste input "Agencia TASTIL VIAJES [PERSON_NAME]"
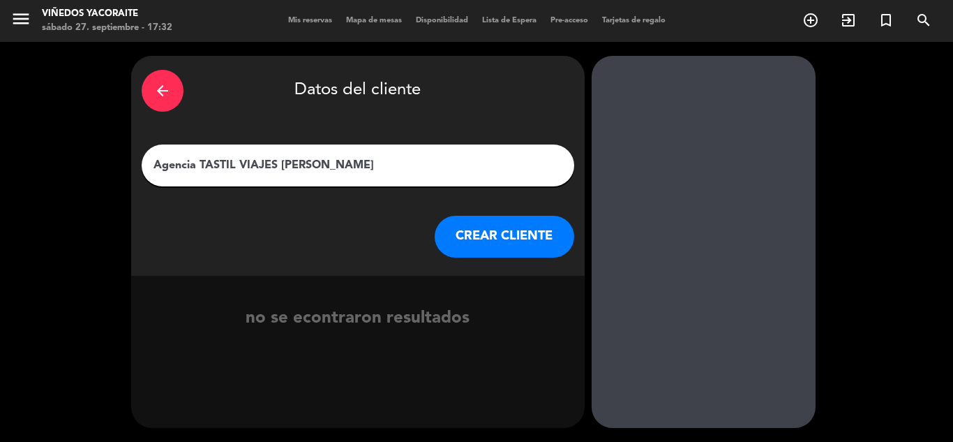
type input "Agencia TASTIL VIAJES [PERSON_NAME]"
click at [510, 239] on button "CREAR CLIENTE" at bounding box center [505, 237] width 140 height 42
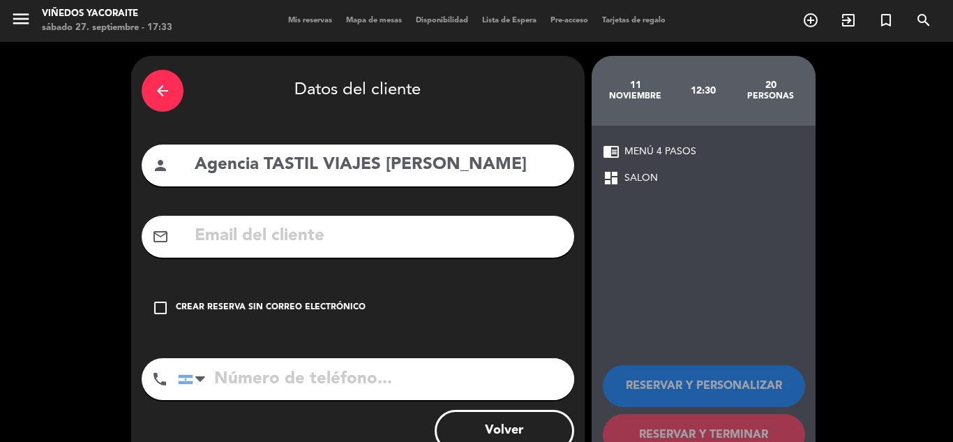
click at [447, 166] on input "Agencia TASTIL VIAJES [PERSON_NAME]" at bounding box center [378, 165] width 371 height 29
type input "Agencia TASTIL VIA"
drag, startPoint x: 446, startPoint y: 167, endPoint x: 191, endPoint y: 166, distance: 254.7
click at [191, 166] on div "person Agencia TASTIL VIA" at bounding box center [358, 165] width 433 height 42
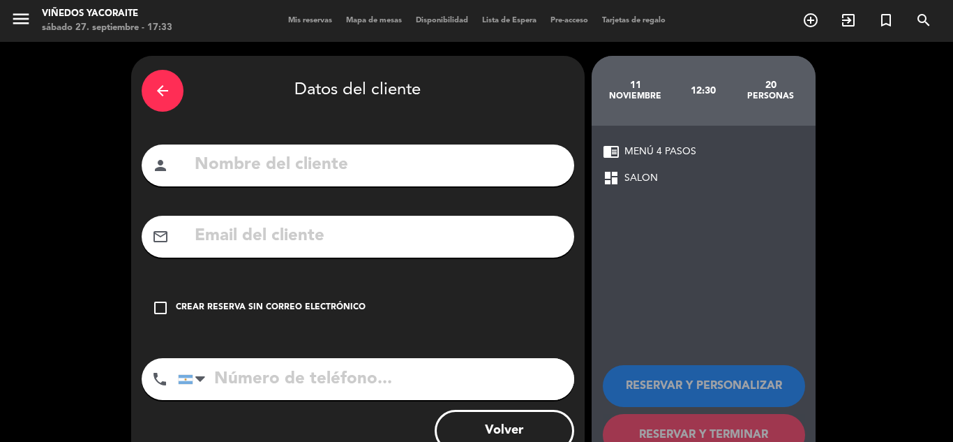
paste input "Agencia TASTIL VIAJES [PERSON_NAME]"
type input "Agencia TASTIL VIAJES [PERSON_NAME]"
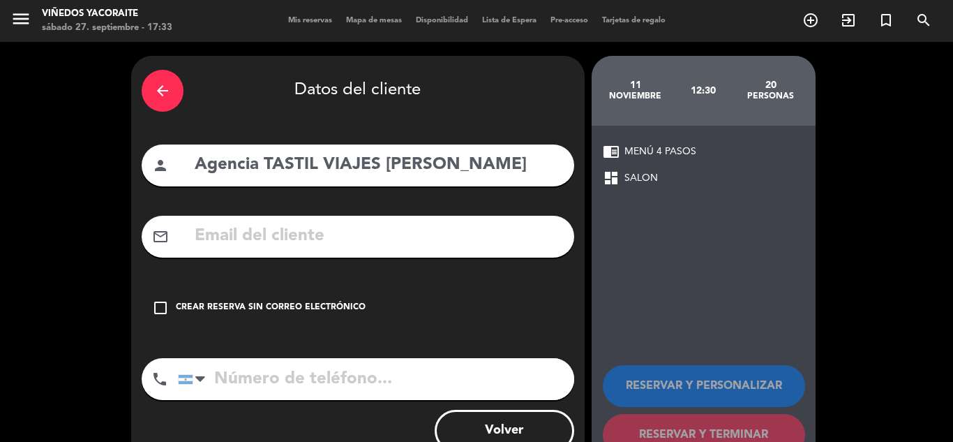
click at [241, 234] on input "text" at bounding box center [378, 236] width 371 height 29
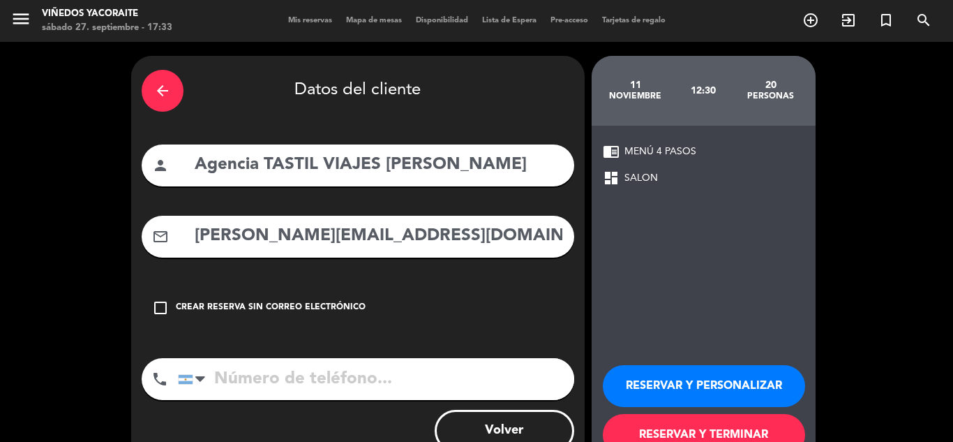
type input "[PERSON_NAME][EMAIL_ADDRESS][DOMAIN_NAME]"
click at [260, 380] on input "tel" at bounding box center [376, 379] width 396 height 42
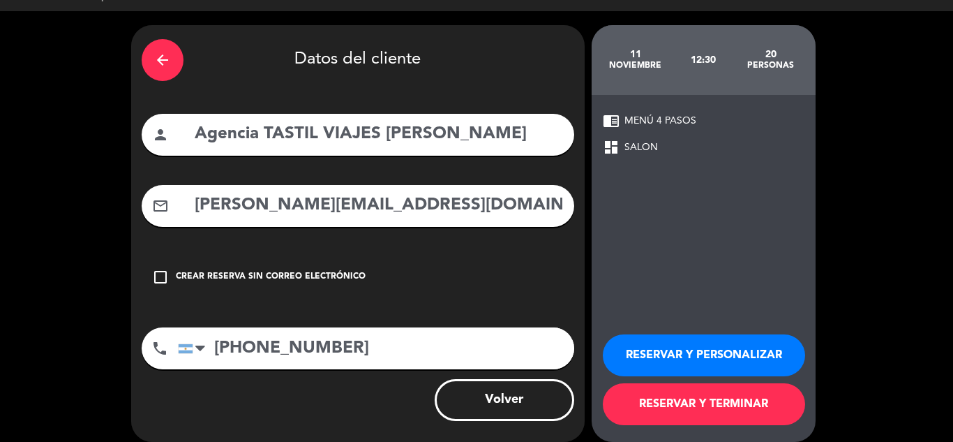
scroll to position [45, 0]
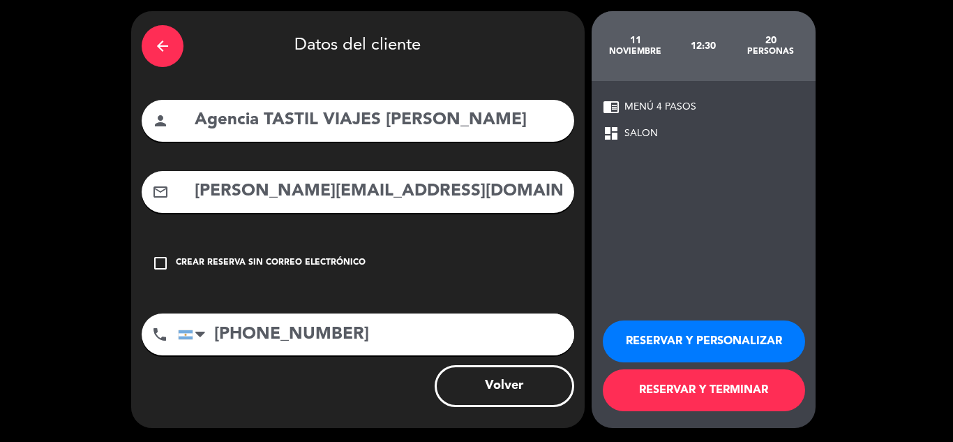
type input "[PHONE_NUMBER]"
click at [662, 354] on button "RESERVAR Y PERSONALIZAR" at bounding box center [704, 341] width 202 height 42
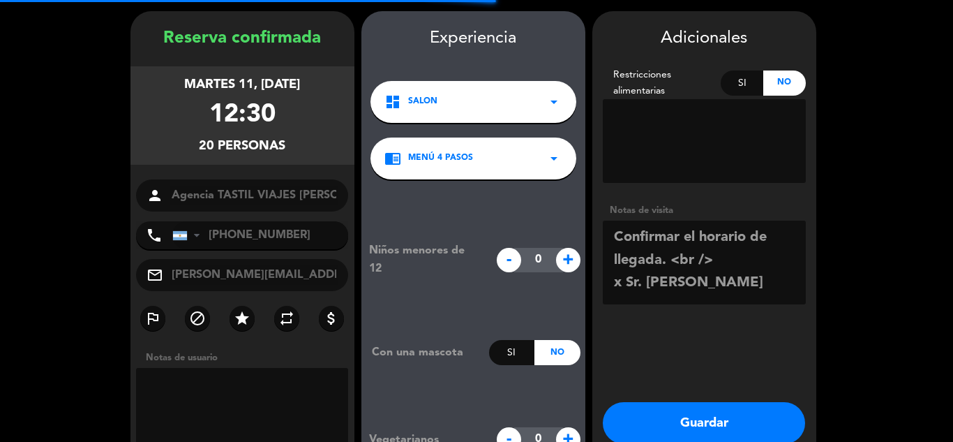
scroll to position [56, 0]
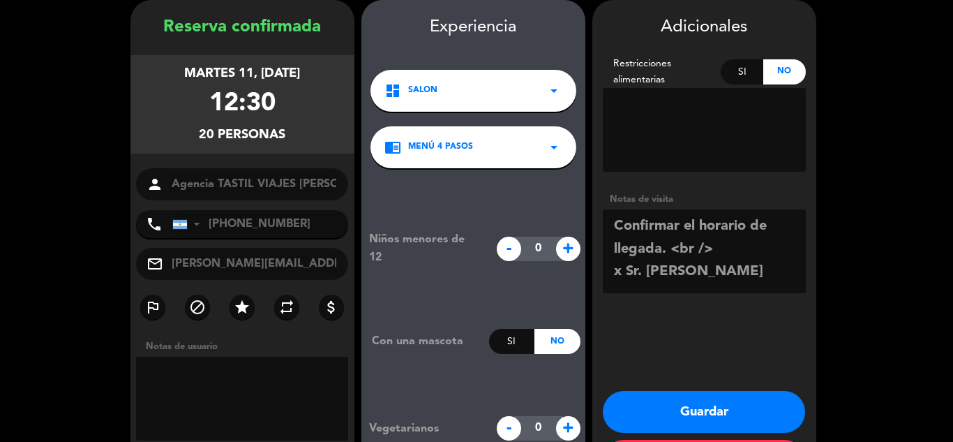
drag, startPoint x: 669, startPoint y: 249, endPoint x: 730, endPoint y: 285, distance: 70.7
click at [730, 285] on textarea at bounding box center [704, 251] width 203 height 84
click at [732, 264] on textarea at bounding box center [704, 251] width 203 height 84
drag, startPoint x: 734, startPoint y: 245, endPoint x: 664, endPoint y: 246, distance: 69.8
click at [664, 246] on textarea at bounding box center [704, 251] width 203 height 84
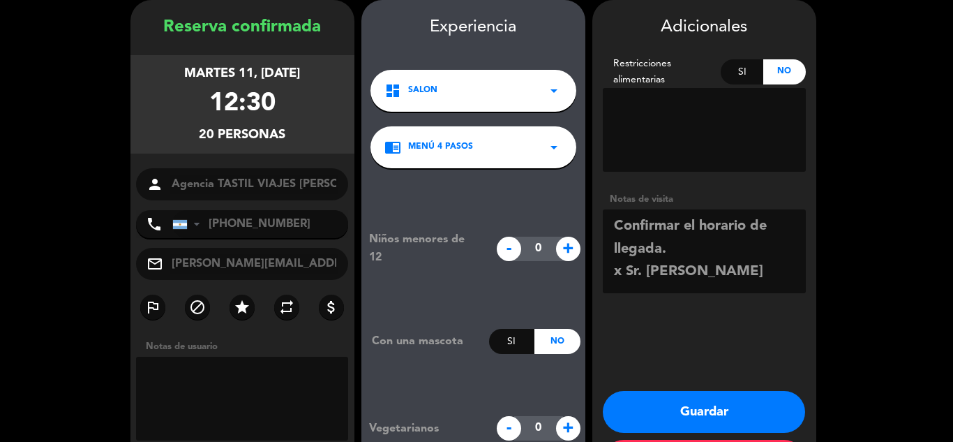
click at [622, 270] on textarea at bounding box center [704, 251] width 203 height 84
type textarea "Confirmar el horario de llegada. Reserva realizada por Sr. [PERSON_NAME]"
click at [677, 425] on button "Guardar" at bounding box center [704, 412] width 202 height 42
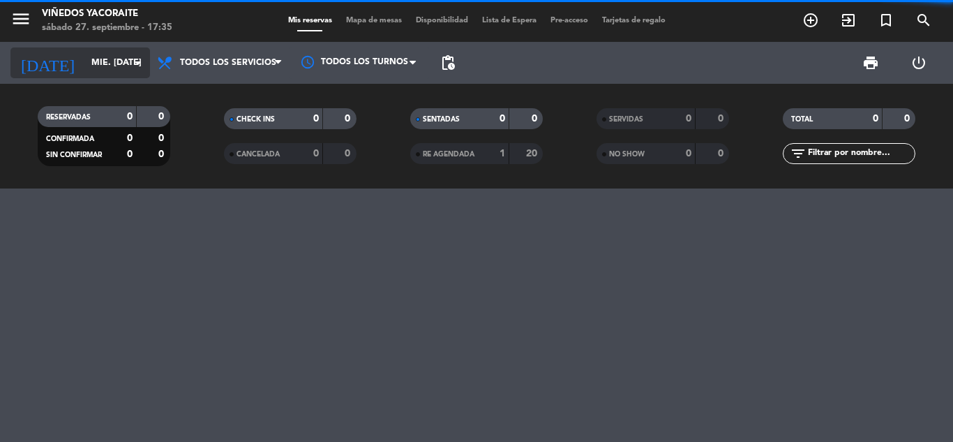
click at [119, 60] on input "mié. [DATE]" at bounding box center [143, 63] width 118 height 24
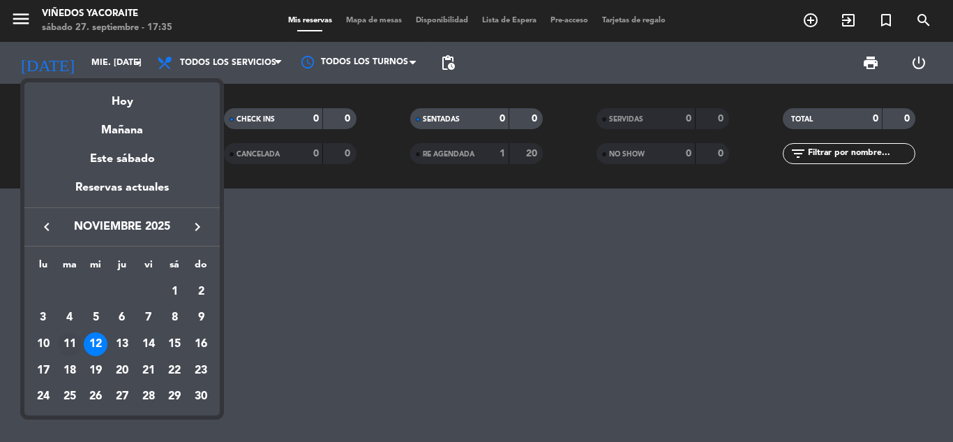
click at [70, 343] on div "11" at bounding box center [70, 344] width 24 height 24
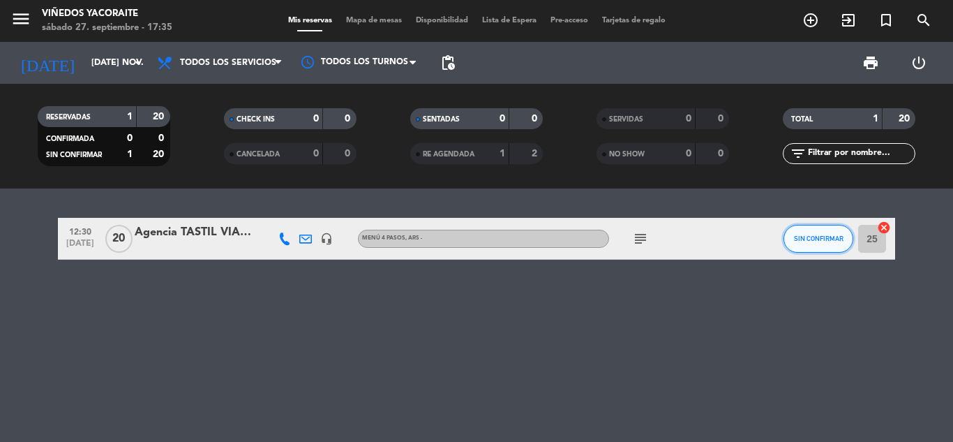
click at [842, 247] on button "SIN CONFIRMAR" at bounding box center [819, 239] width 70 height 28
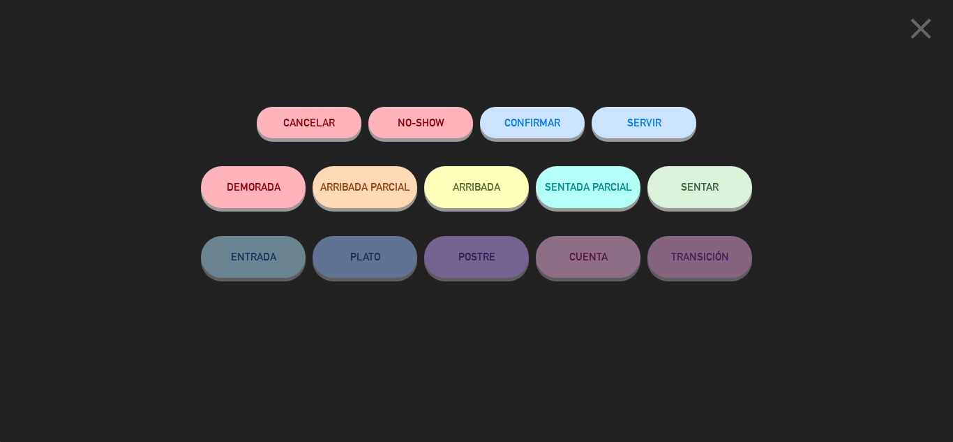
click at [533, 130] on button "CONFIRMAR" at bounding box center [532, 122] width 105 height 31
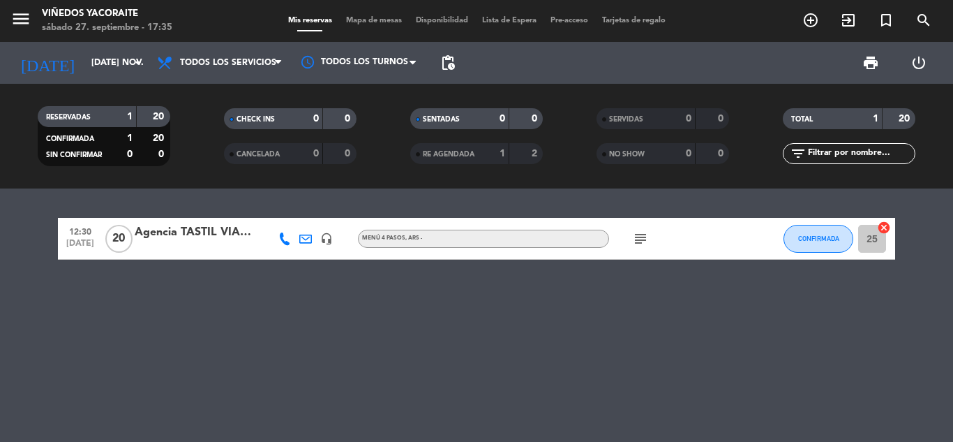
click at [221, 241] on div "Agencia TASTIL VIAJES [PERSON_NAME]" at bounding box center [194, 232] width 119 height 18
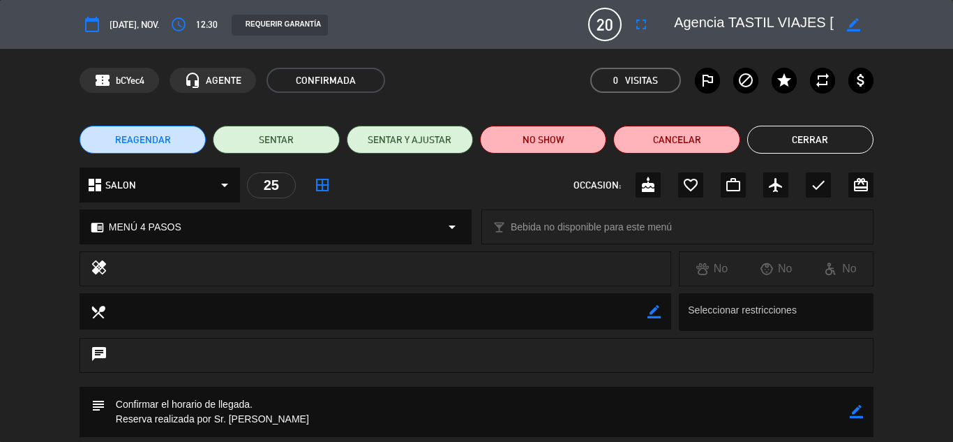
click at [814, 143] on button "Cerrar" at bounding box center [810, 140] width 126 height 28
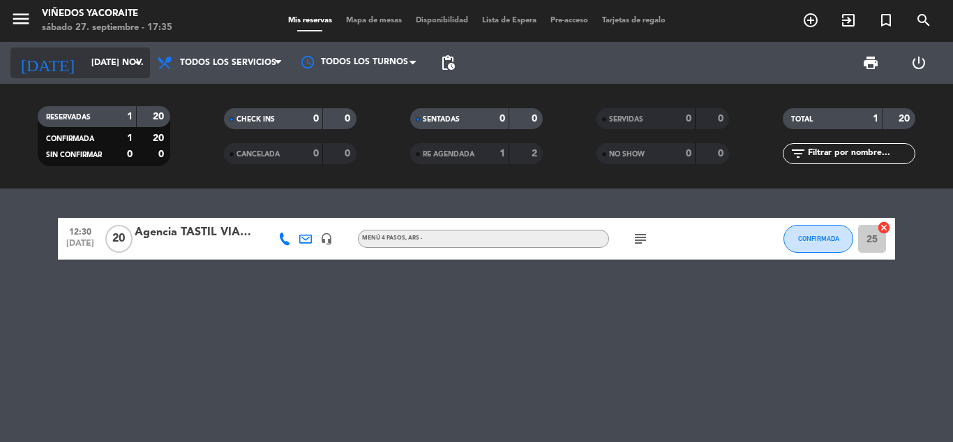
click at [124, 58] on input "[DATE] nov." at bounding box center [143, 63] width 118 height 24
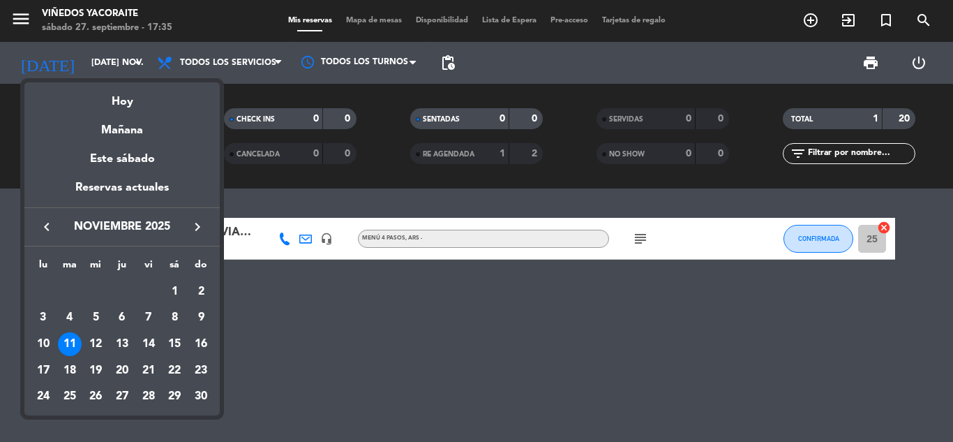
drag, startPoint x: 93, startPoint y: 341, endPoint x: 99, endPoint y: 331, distance: 11.0
click at [92, 340] on div "12" at bounding box center [96, 344] width 24 height 24
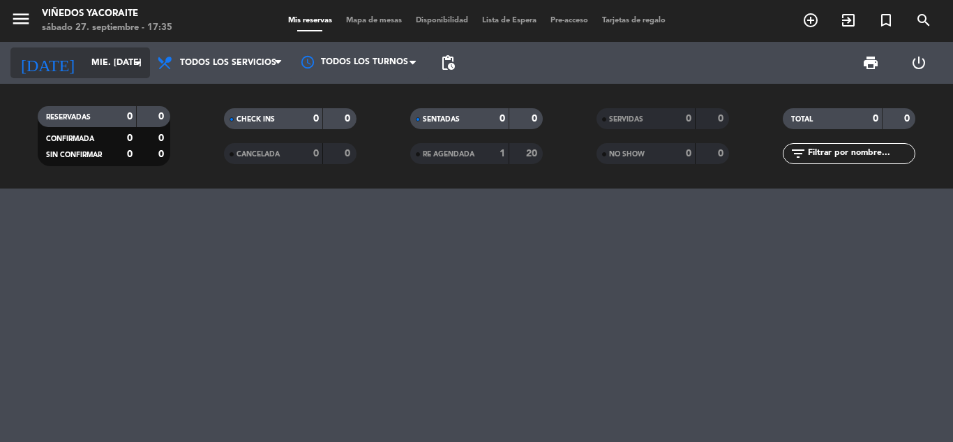
click at [114, 70] on input "mié. [DATE]" at bounding box center [143, 63] width 118 height 24
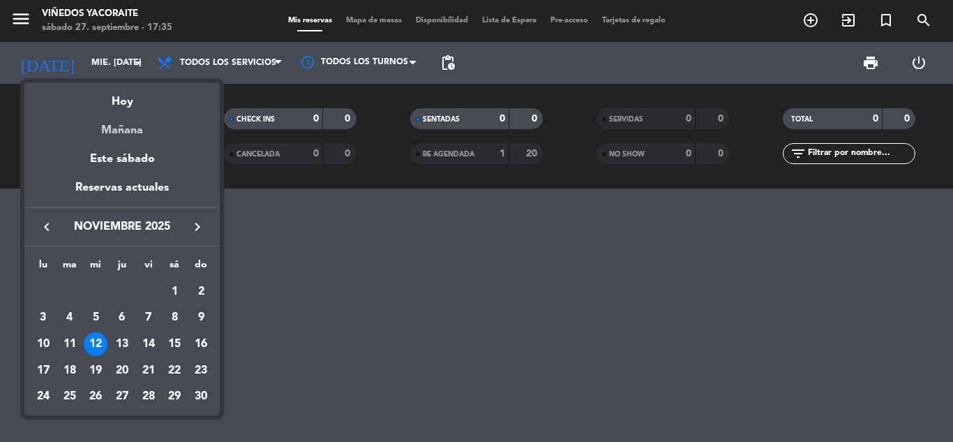
click at [128, 124] on div "Mañana" at bounding box center [121, 125] width 195 height 29
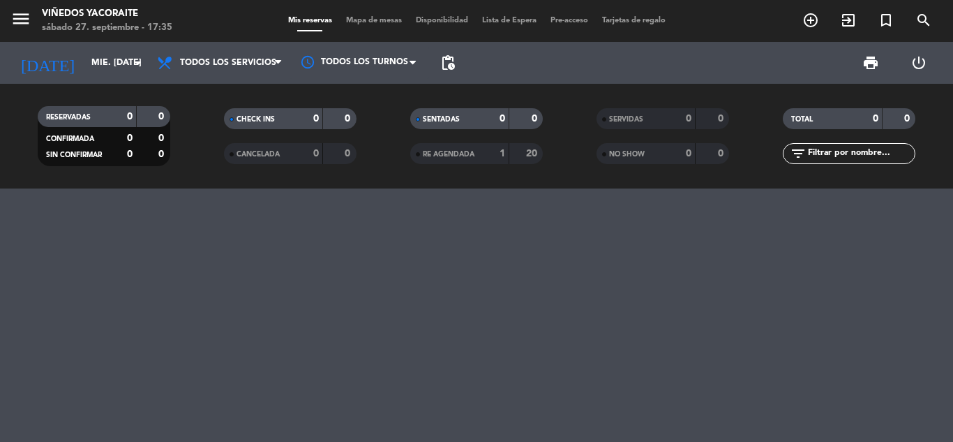
type input "dom. [DATE]"
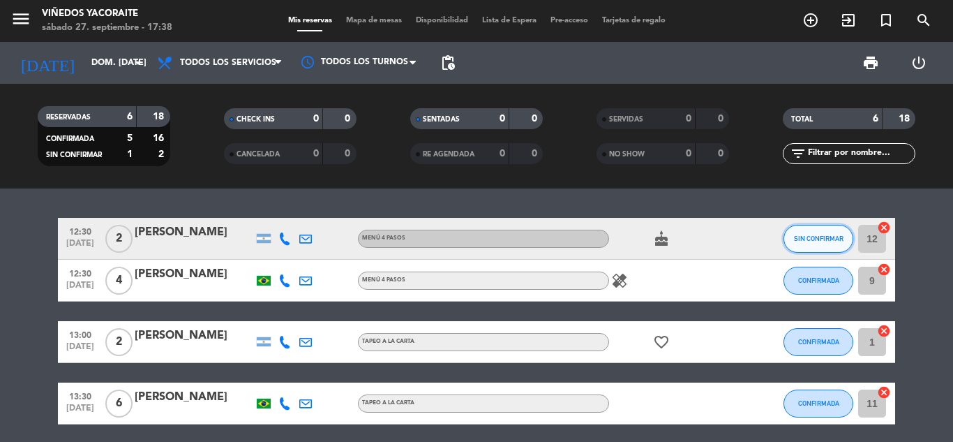
click at [815, 234] on button "SIN CONFIRMAR" at bounding box center [819, 239] width 70 height 28
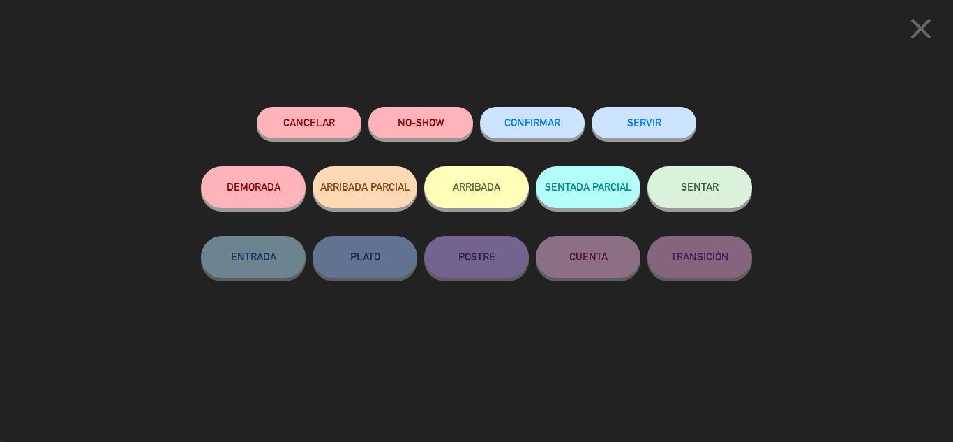
click at [496, 125] on button "CONFIRMAR" at bounding box center [532, 122] width 105 height 31
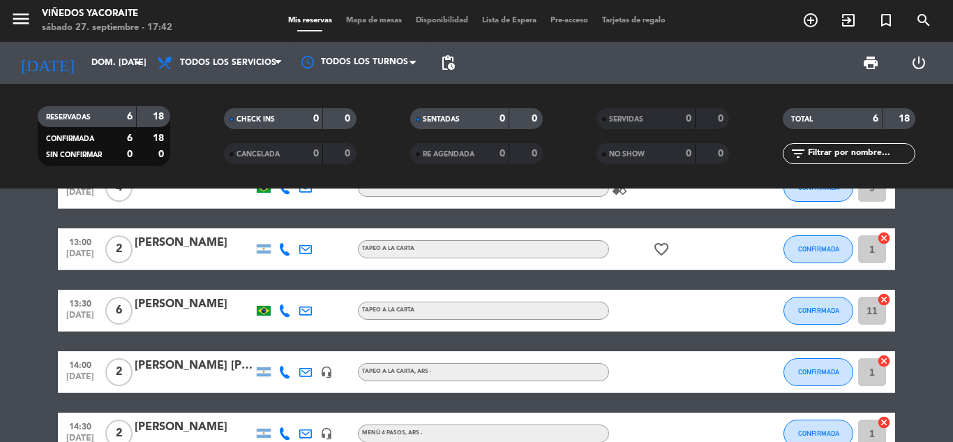
scroll to position [175, 0]
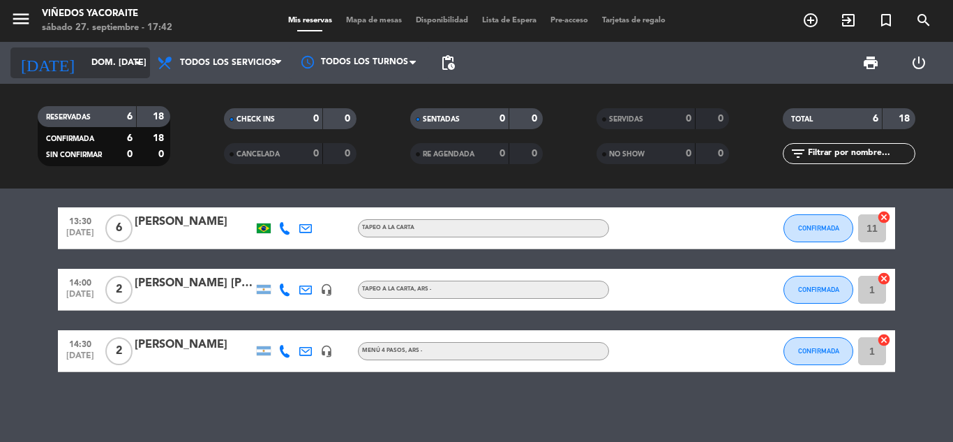
click at [130, 71] on input "dom. [DATE]" at bounding box center [143, 63] width 118 height 24
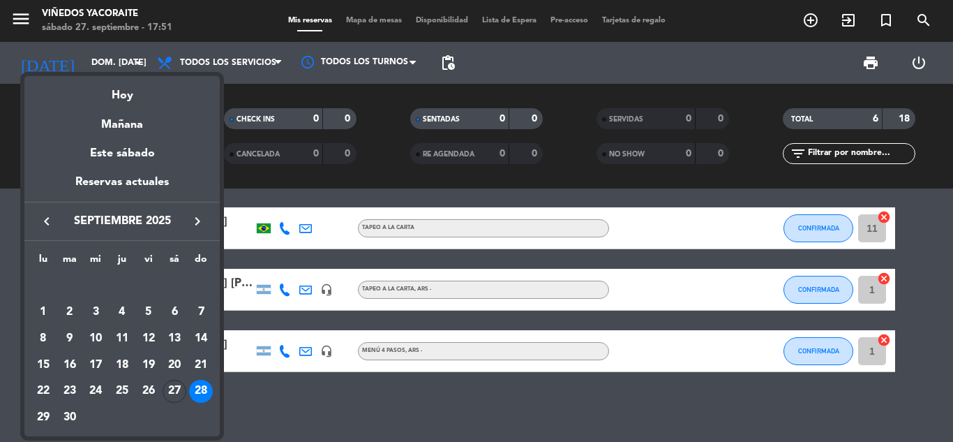
click at [299, 188] on div at bounding box center [476, 221] width 953 height 442
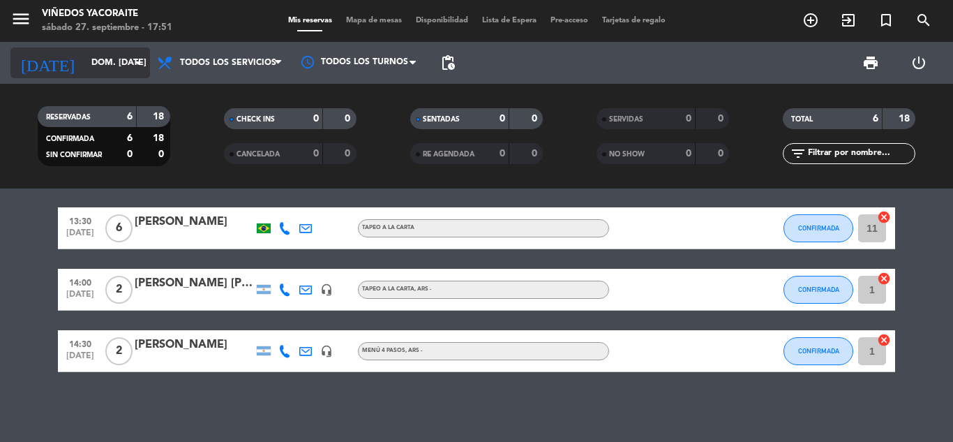
click at [126, 70] on input "dom. [DATE]" at bounding box center [143, 63] width 118 height 24
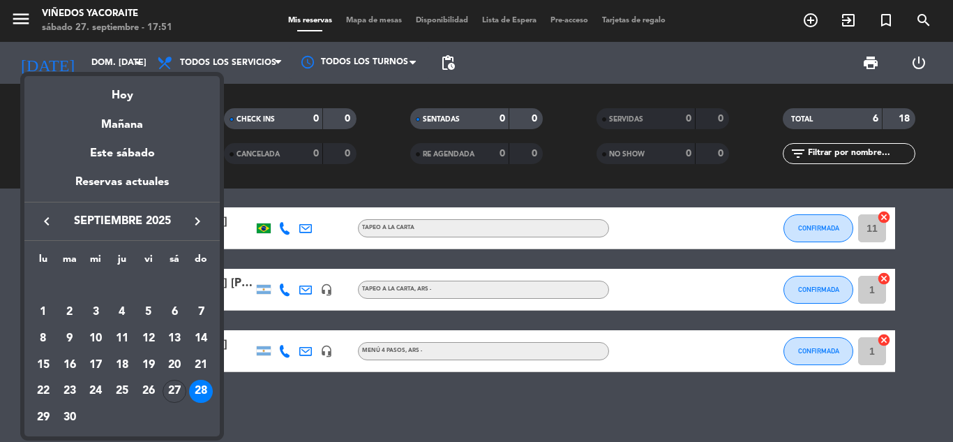
click at [195, 218] on icon "keyboard_arrow_right" at bounding box center [197, 221] width 17 height 17
click at [185, 212] on button "keyboard_arrow_right" at bounding box center [197, 221] width 25 height 18
drag, startPoint x: 355, startPoint y: 393, endPoint x: 650, endPoint y: 393, distance: 294.5
click at [650, 393] on div at bounding box center [476, 221] width 953 height 442
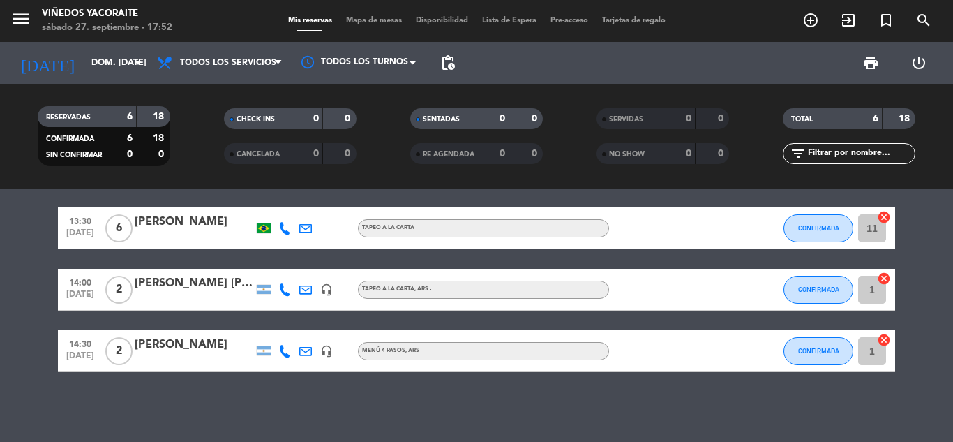
scroll to position [0, 0]
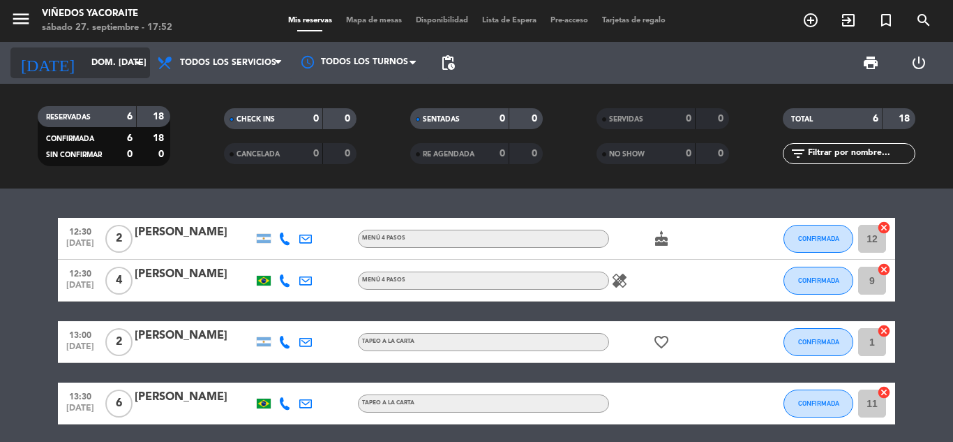
click at [136, 70] on icon "arrow_drop_down" at bounding box center [138, 62] width 17 height 17
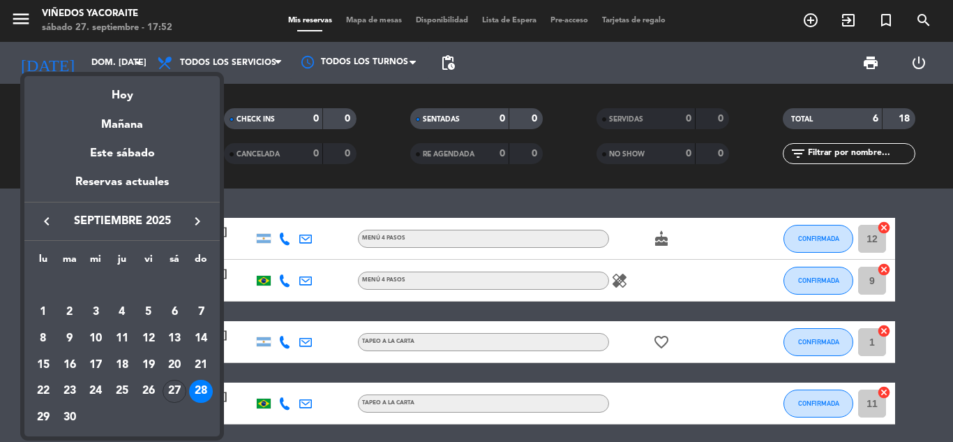
click at [195, 221] on icon "keyboard_arrow_right" at bounding box center [197, 221] width 17 height 17
click at [202, 338] on div "12" at bounding box center [201, 339] width 24 height 24
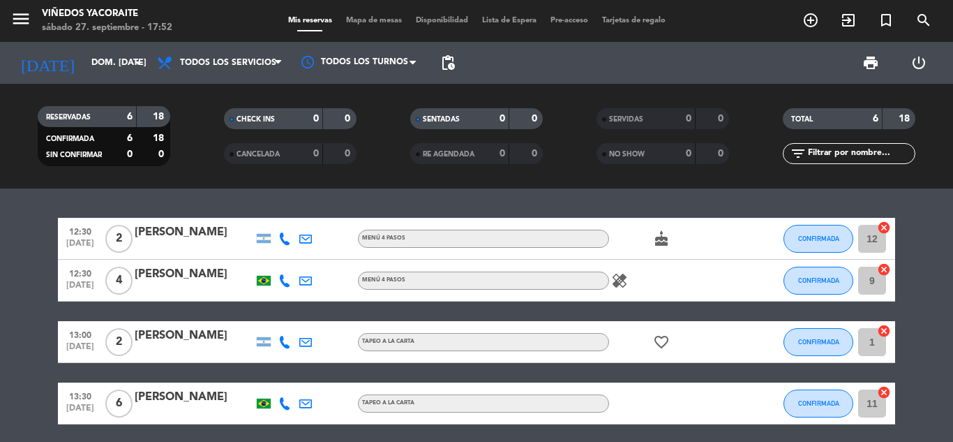
type input "dom. [DATE]"
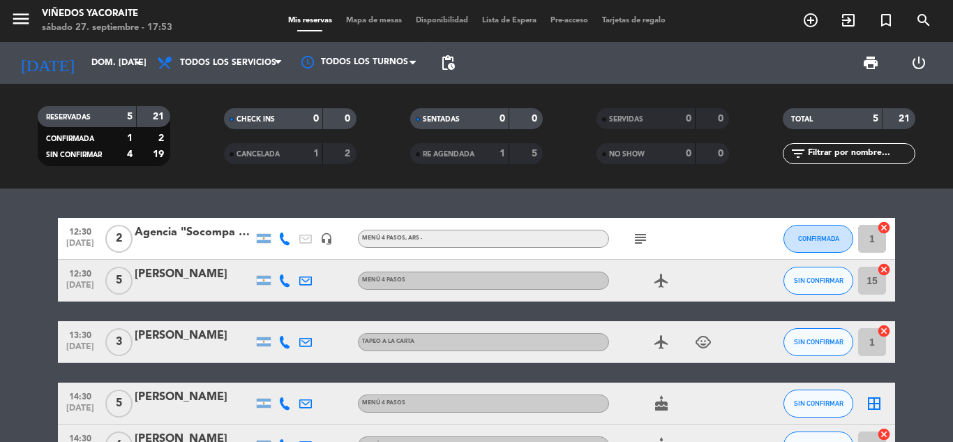
click at [268, 155] on span "CANCELADA" at bounding box center [258, 154] width 43 height 7
click at [283, 147] on div "CANCELADA" at bounding box center [259, 154] width 64 height 16
click at [264, 151] on span "CANCELADA" at bounding box center [258, 154] width 43 height 7
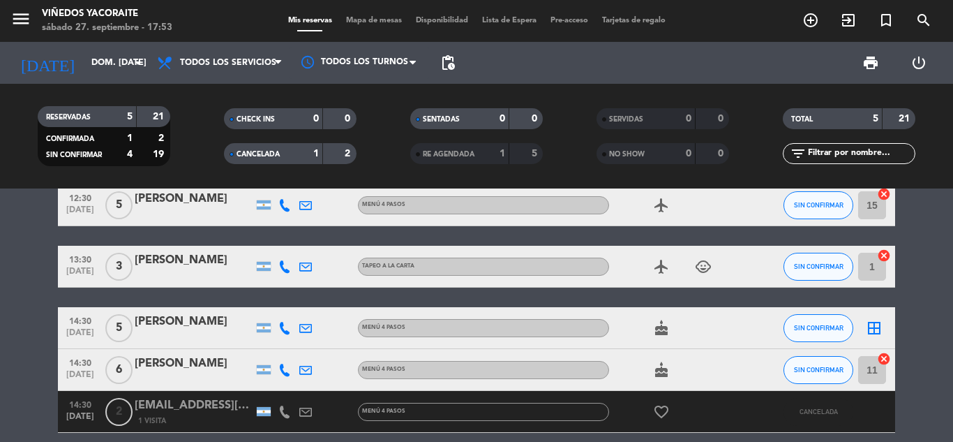
scroll to position [136, 0]
